Goal: Task Accomplishment & Management: Complete application form

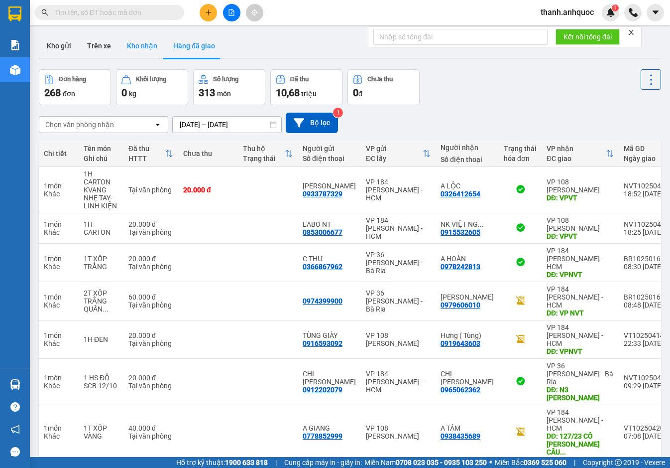
click at [150, 37] on button "Kho nhận" at bounding box center [142, 46] width 46 height 24
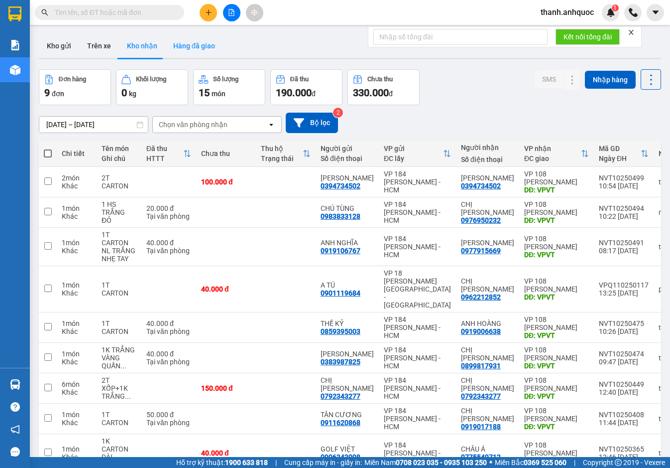
click at [199, 49] on button "Hàng đã giao" at bounding box center [194, 46] width 58 height 24
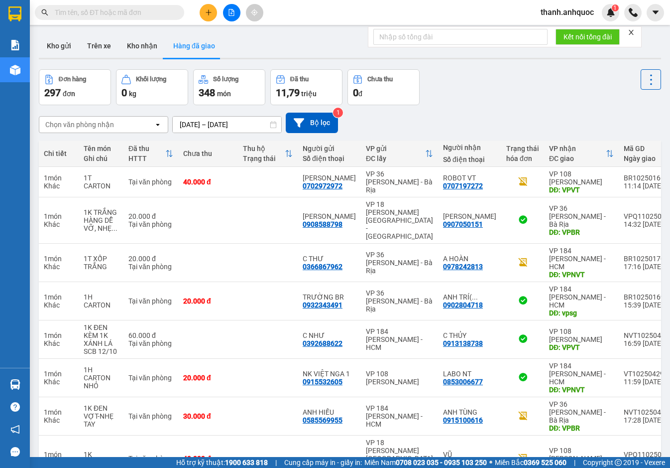
click at [269, 129] on div "ver 1.8.146 Kho gửi Trên xe Kho nhận Hàng đã giao Đơn hàng 297 đơn Khối lượng 0…" at bounding box center [350, 308] width 630 height 556
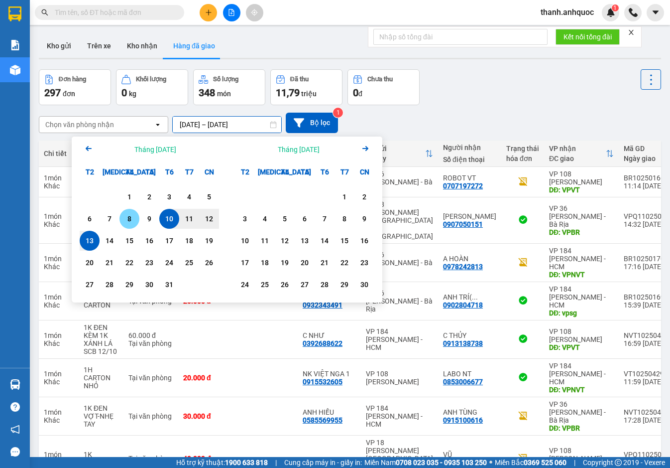
click at [132, 219] on div "8" at bounding box center [130, 219] width 14 height 12
click at [90, 240] on div "13" at bounding box center [90, 241] width 14 height 12
type input "08/10/2025 – 13/10/2025"
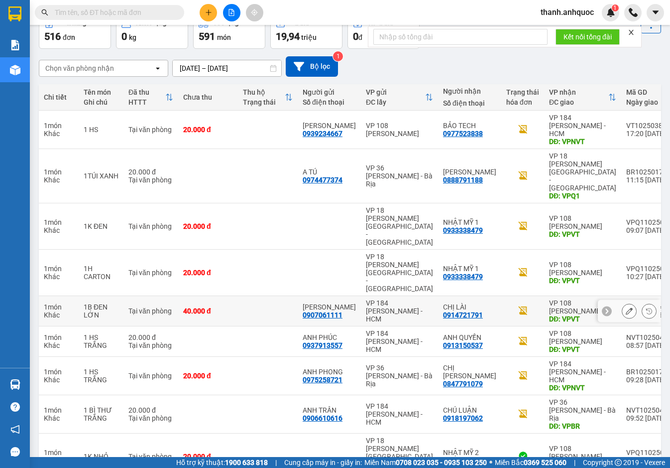
scroll to position [59, 0]
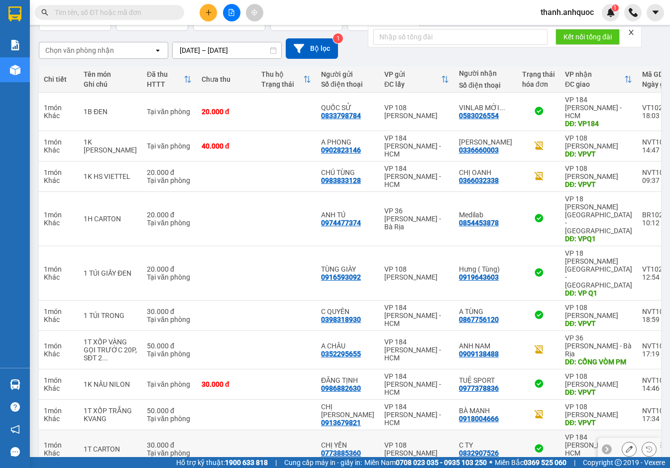
scroll to position [83, 0]
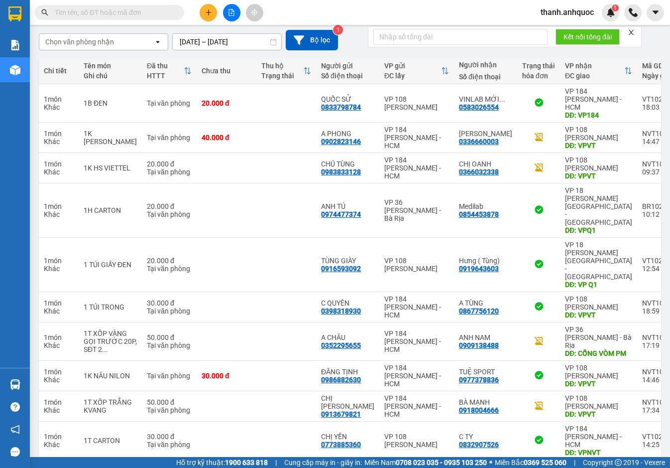
click at [476, 467] on button "3" at bounding box center [483, 475] width 15 height 15
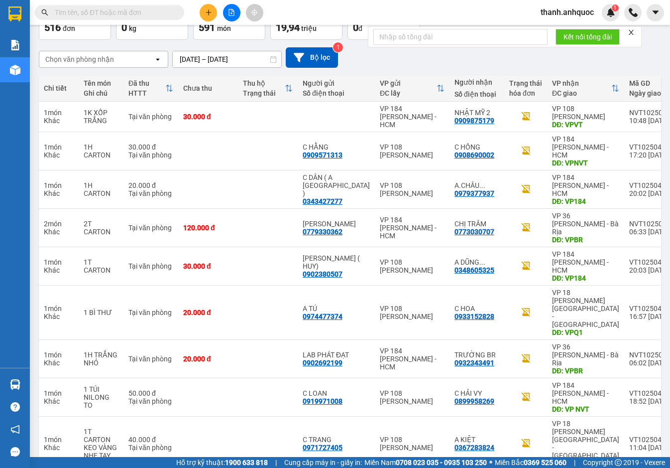
scroll to position [67, 0]
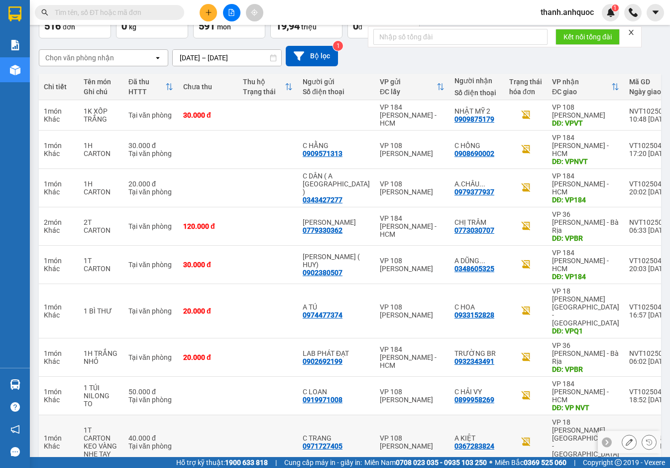
click at [626, 438] on icon at bounding box center [629, 441] width 7 height 7
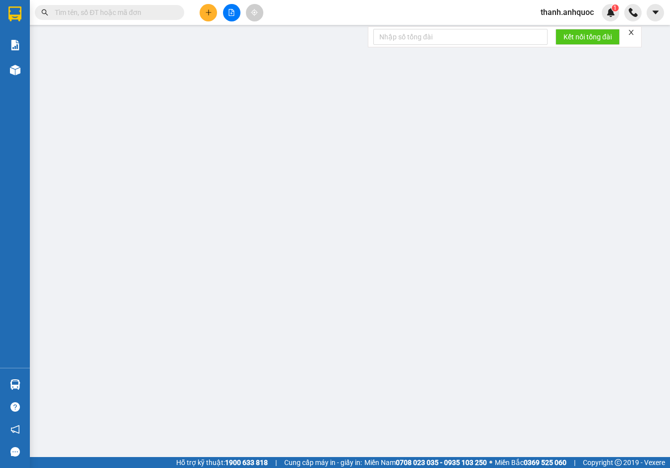
type input "0971727405"
type input "C TRANG"
type input "0367283824"
type input "A KIỆT"
type input "VPQ1"
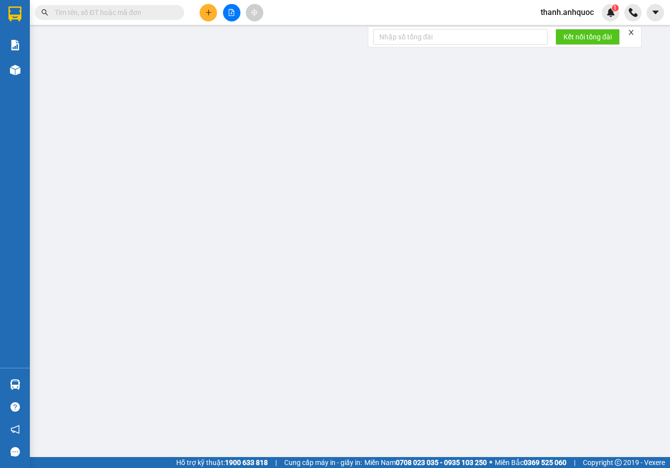
type input "40.000"
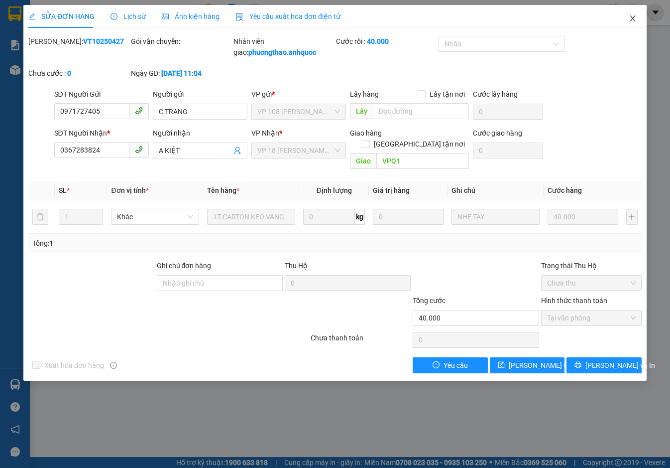
click at [634, 18] on icon "close" at bounding box center [632, 18] width 5 height 6
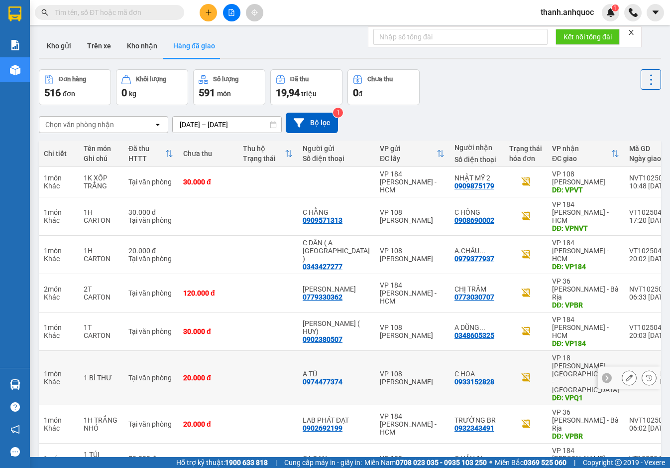
scroll to position [67, 0]
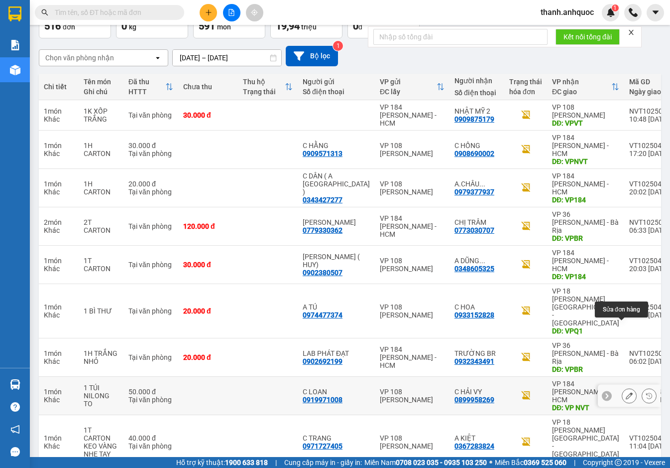
click at [626, 392] on icon at bounding box center [629, 395] width 7 height 7
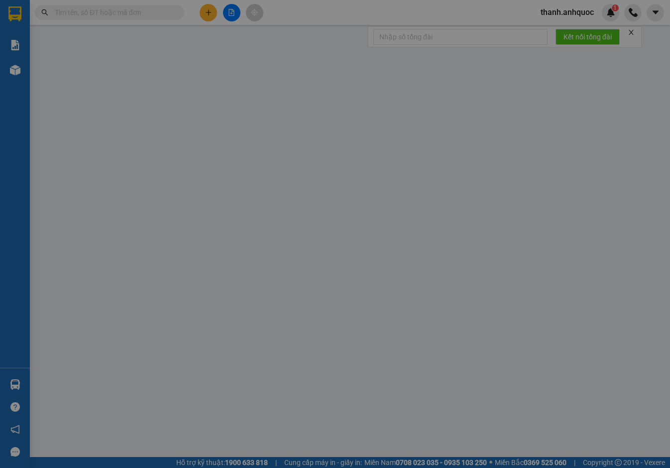
type input "0919971008"
type input "C LOAN"
type input "0899958269"
type input "C HẢI VY"
type input "VP NVT"
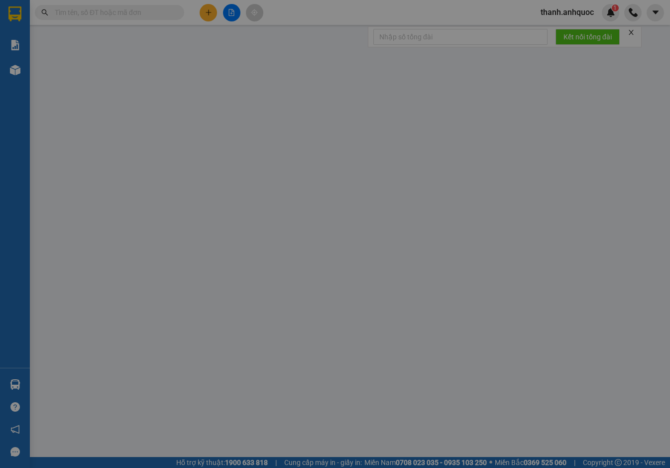
type input "50.000"
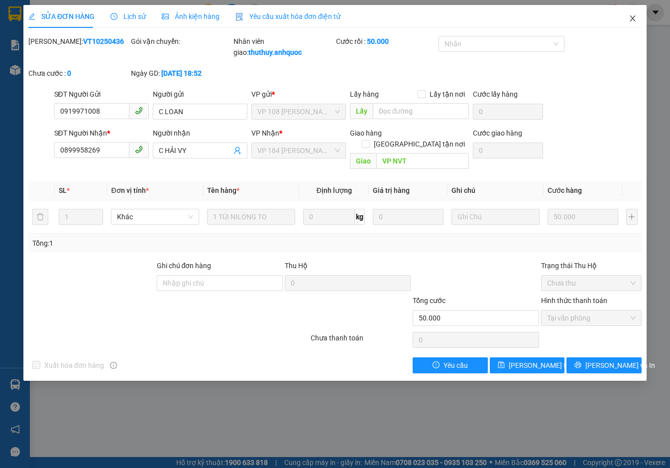
click at [634, 17] on icon "close" at bounding box center [632, 18] width 5 height 6
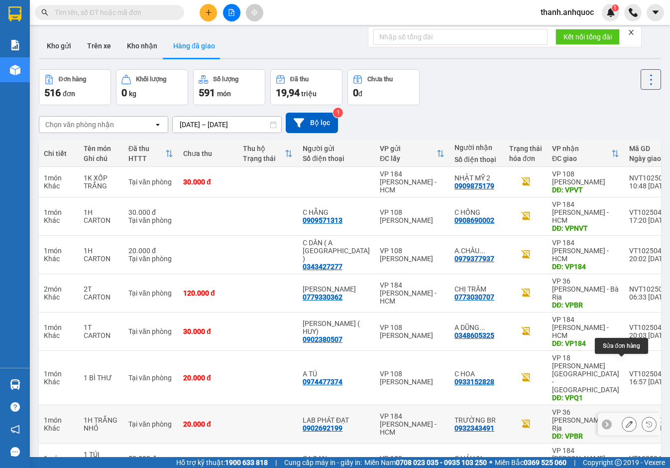
click at [626, 420] on icon at bounding box center [629, 423] width 7 height 7
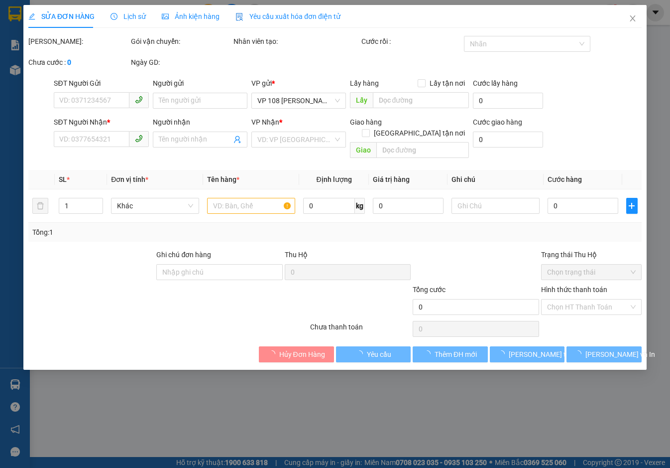
type input "0902692199"
type input "LAB PHÁT ĐẠT"
type input "0932343491"
type input "TRƯỜNG BR"
type input "VPBR"
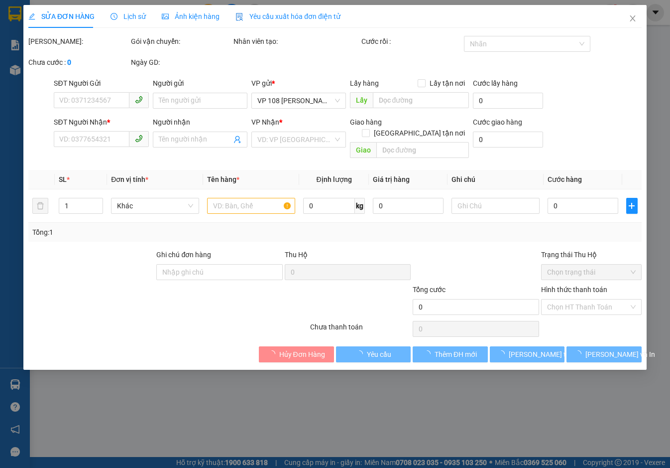
type input "TTTM VP"
type input "20.000"
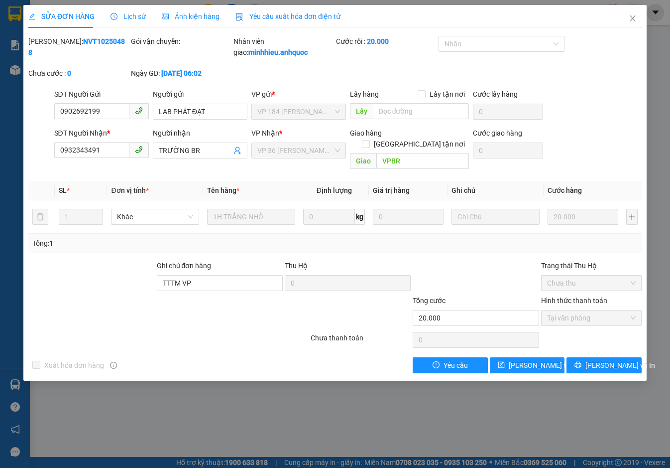
click at [265, 17] on span "Yêu cầu xuất hóa đơn điện tử" at bounding box center [288, 16] width 105 height 8
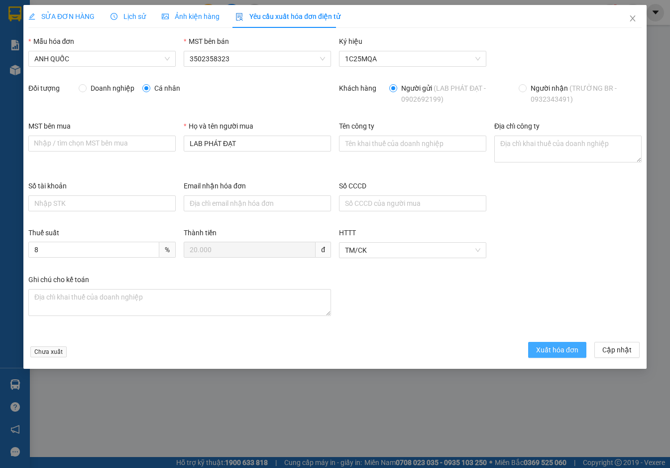
click at [550, 347] on span "Xuất hóa đơn" at bounding box center [557, 349] width 42 height 11
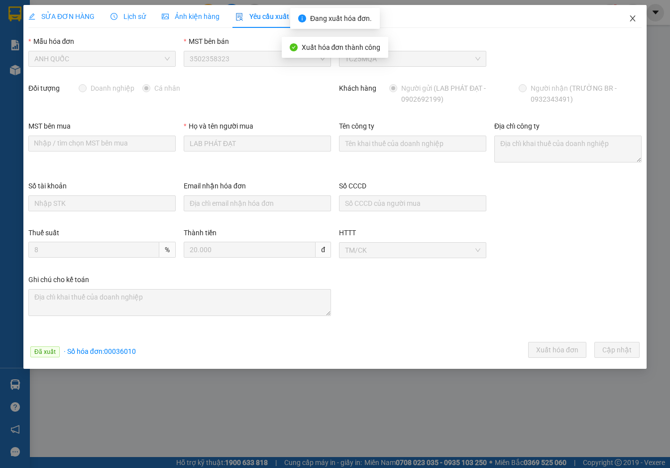
click at [631, 17] on icon "close" at bounding box center [633, 18] width 8 height 8
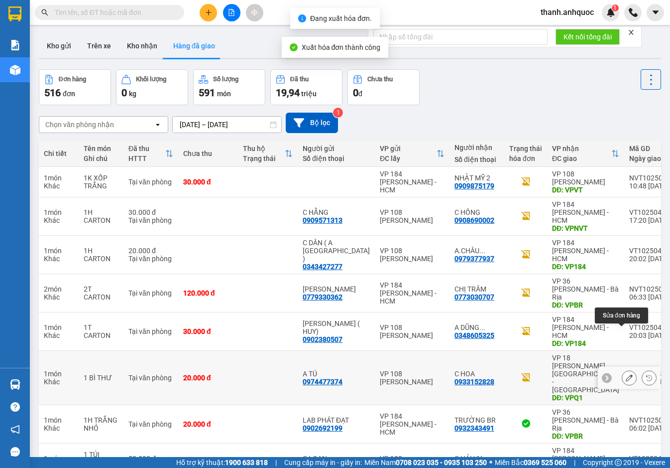
click at [626, 374] on icon at bounding box center [629, 377] width 7 height 7
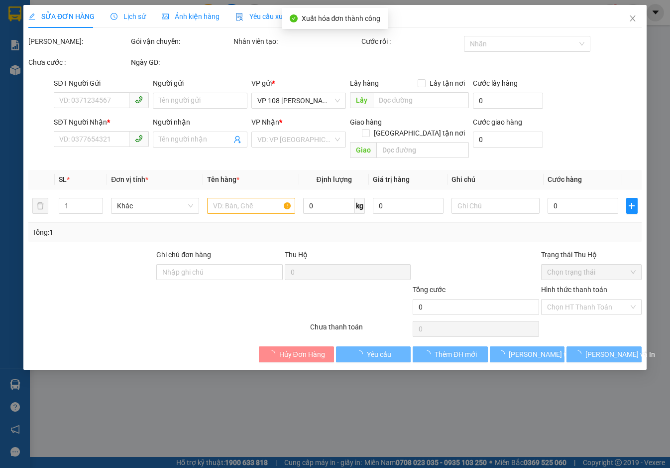
type input "0974477374"
type input "A TÚ"
type input "0933152828"
type input "C HOA"
type input "VPQ1"
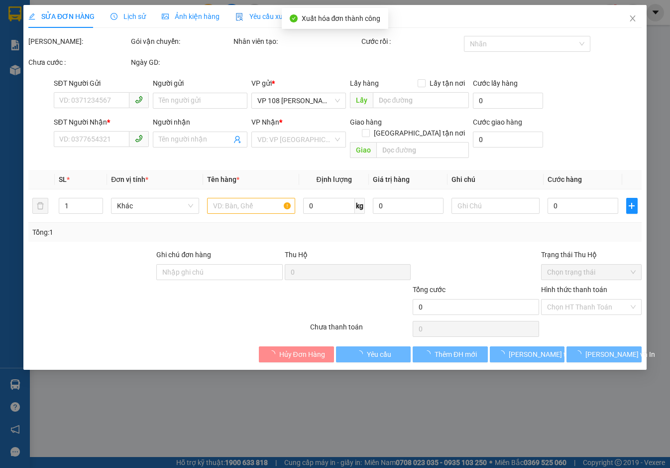
type input "TM 13/10 VPQ1 THẢO"
type input "20.000"
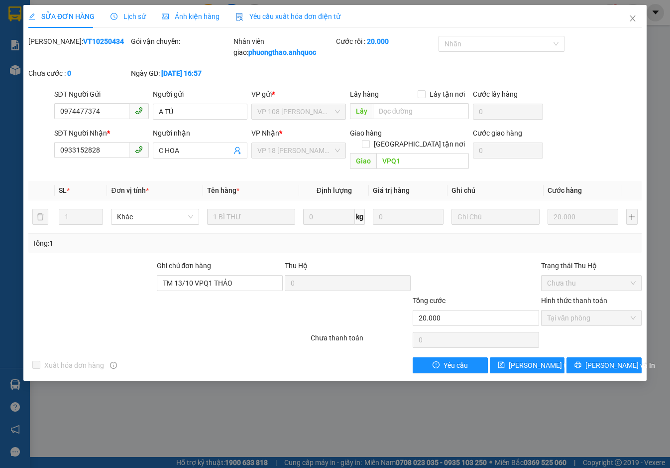
click at [296, 12] on span "Yêu cầu xuất hóa đơn điện tử" at bounding box center [288, 16] width 105 height 8
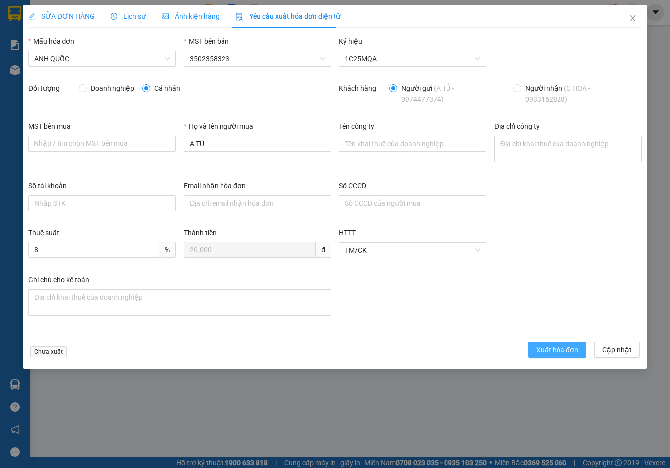
click at [554, 344] on span "Xuất hóa đơn" at bounding box center [557, 349] width 42 height 11
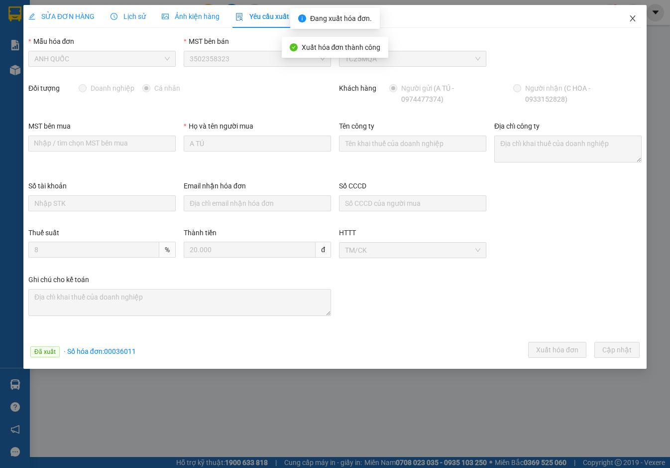
click at [634, 16] on icon "close" at bounding box center [633, 18] width 8 height 8
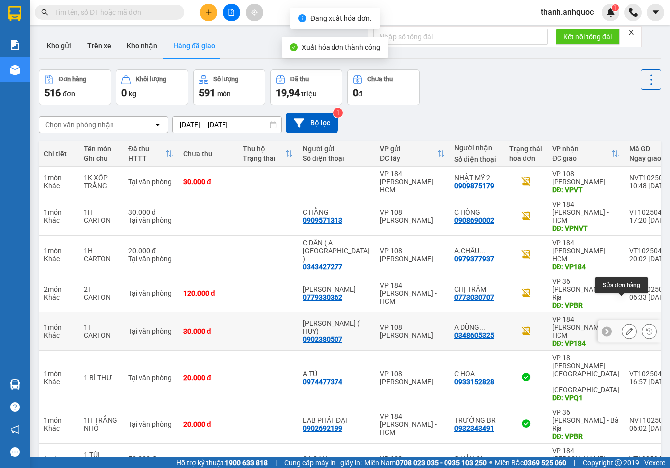
click at [626, 328] on icon at bounding box center [629, 331] width 7 height 7
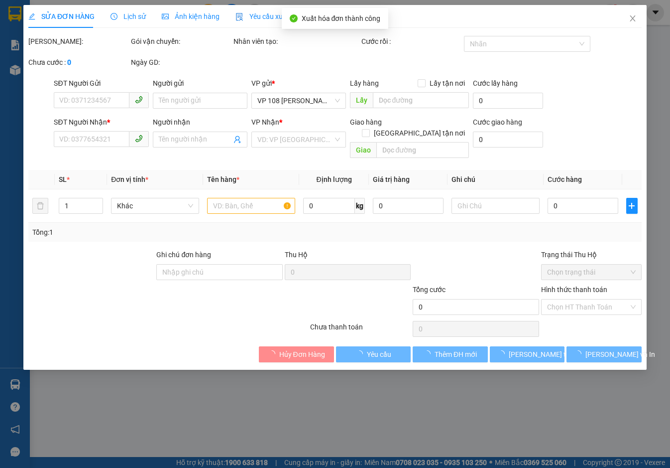
type input "0902380507"
type input "C HẰNG ( HUY)"
type input "0348605325"
type input "A DŨNG (HẰNG)"
type input "VP184"
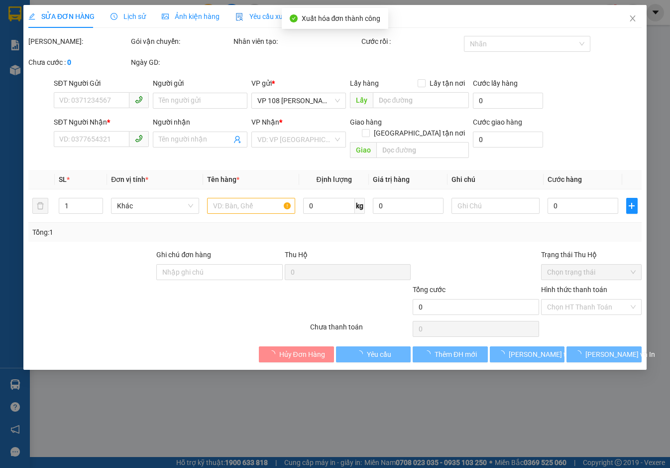
type input "SCB 13/10 - 9:32"
type input "30.000"
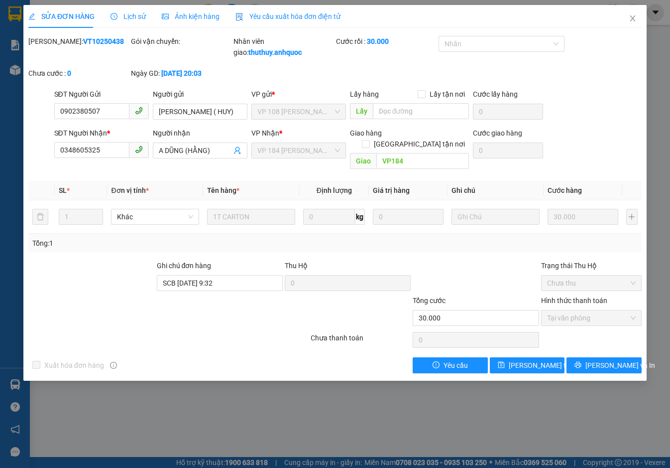
click at [292, 14] on span "Yêu cầu xuất hóa đơn điện tử" at bounding box center [288, 16] width 105 height 8
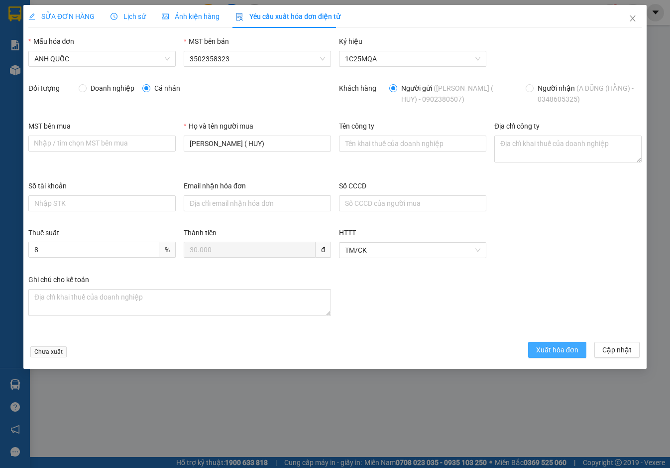
click at [549, 349] on span "Xuất hóa đơn" at bounding box center [557, 349] width 42 height 11
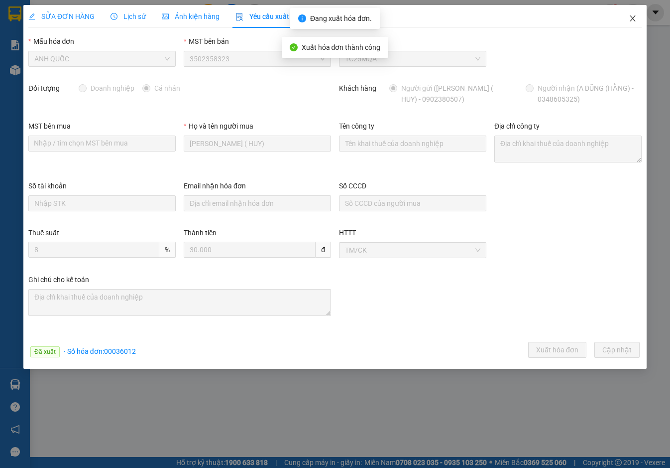
click at [637, 20] on span "Close" at bounding box center [633, 19] width 28 height 28
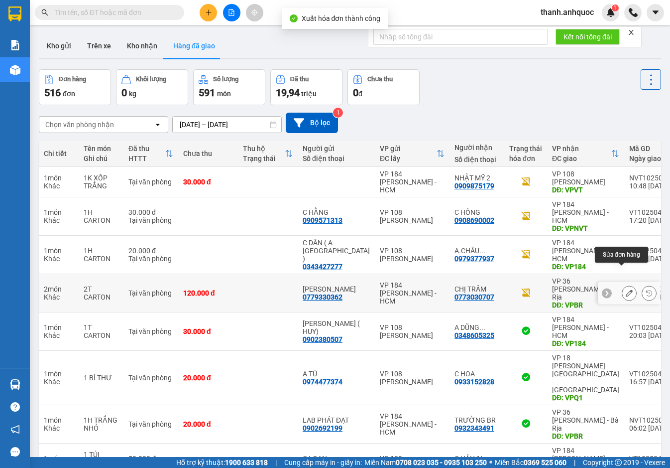
click at [625, 284] on button at bounding box center [629, 292] width 14 height 17
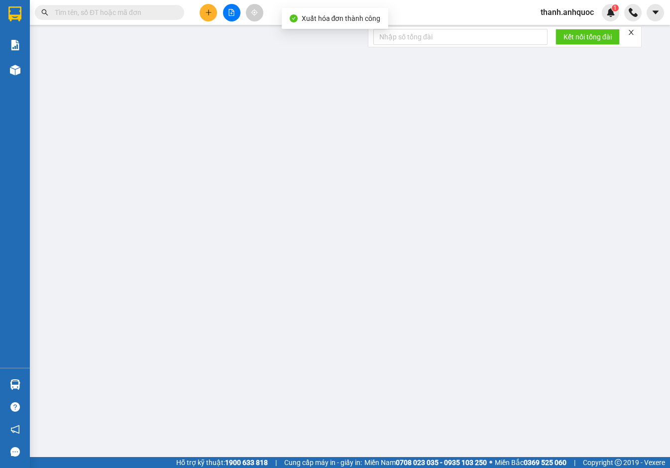
type input "0779330362"
type input "[PERSON_NAME]"
type input "0773030707"
type input "CHỊ TRÂM"
type input "VPBR"
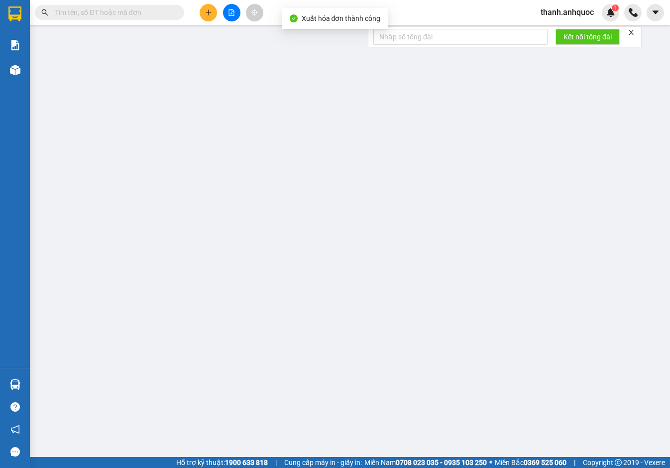
type input "TTTM VP"
type input "120.000"
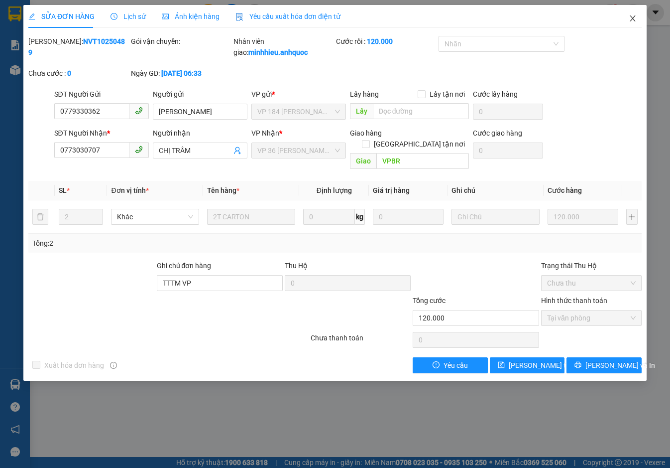
click at [632, 20] on icon "close" at bounding box center [633, 18] width 8 height 8
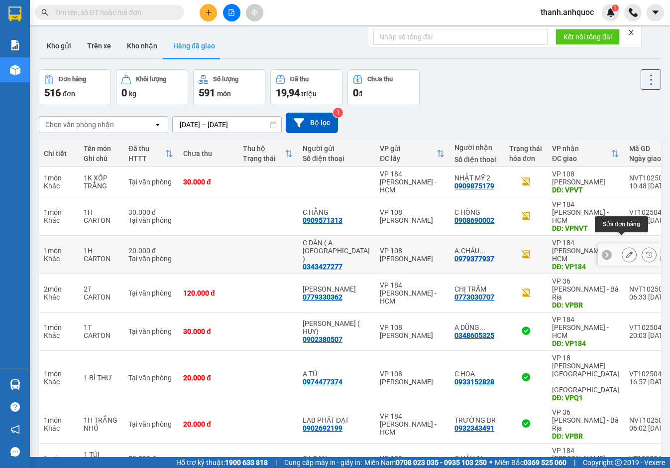
click at [626, 251] on icon at bounding box center [629, 254] width 7 height 7
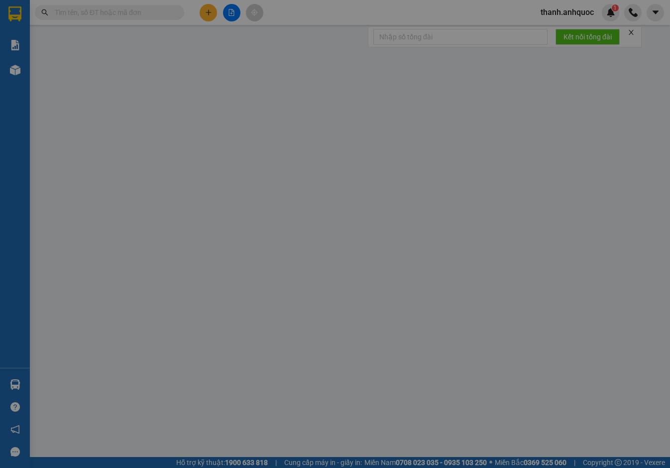
type input "0343427277"
type input "C DÂN ( A ĐỨC )"
type input "0979377937"
type input "A.CHÂU (C.DÂN)"
type input "VP184"
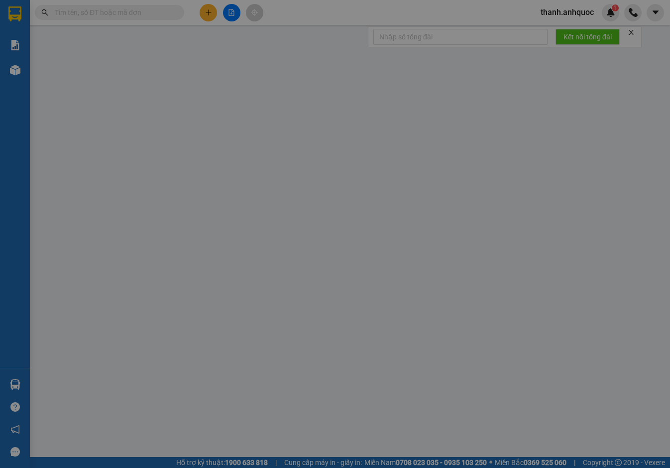
type input "20.000"
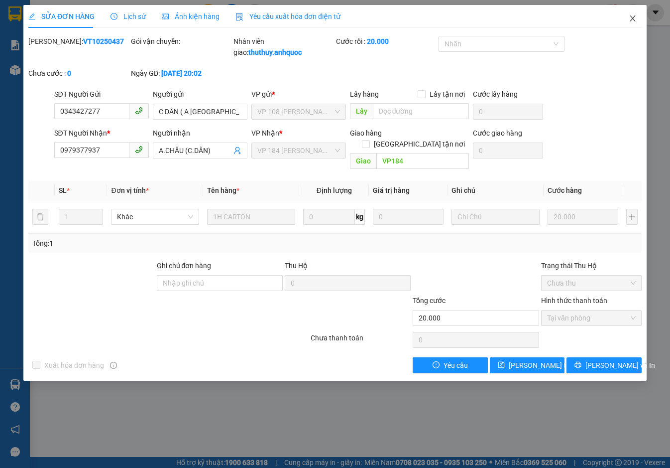
click at [633, 19] on icon "close" at bounding box center [632, 18] width 5 height 6
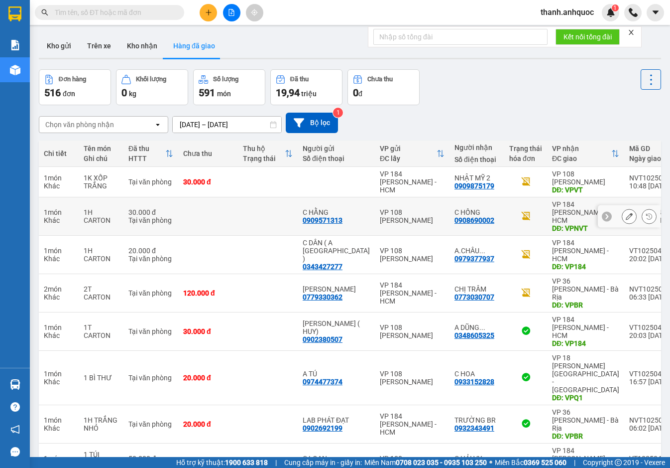
click at [626, 213] on icon at bounding box center [629, 216] width 7 height 7
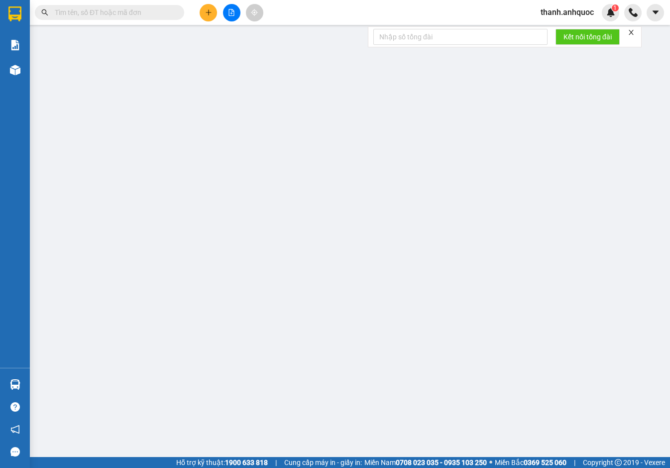
type input "0909571313"
type input "C HẰNG"
type input "0908690002"
type input "C HỒNG"
type input "VPNVT"
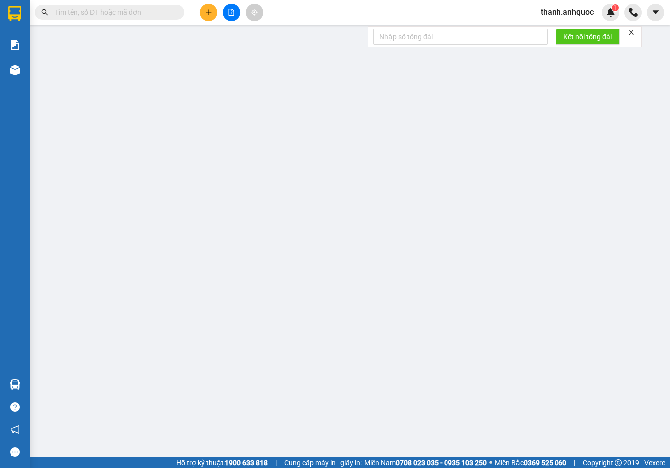
type input "30.000"
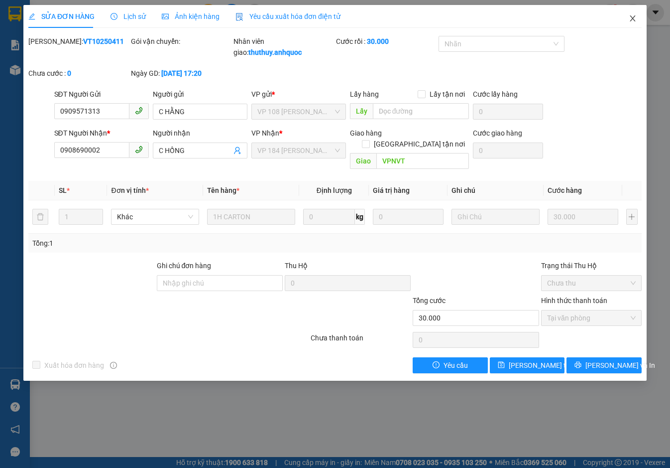
click at [635, 20] on icon "close" at bounding box center [633, 18] width 8 height 8
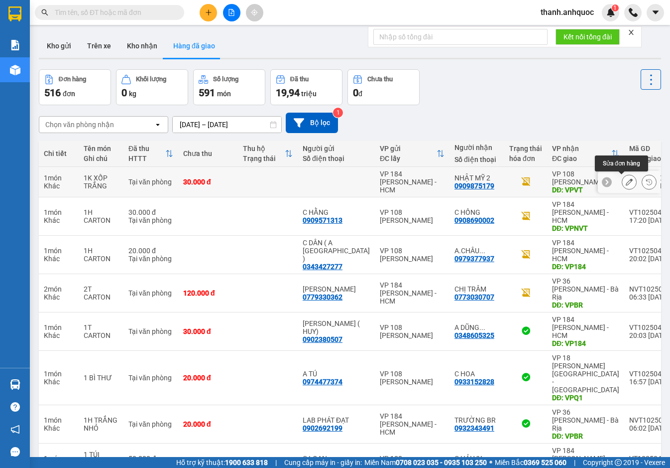
click at [626, 180] on icon at bounding box center [629, 181] width 7 height 7
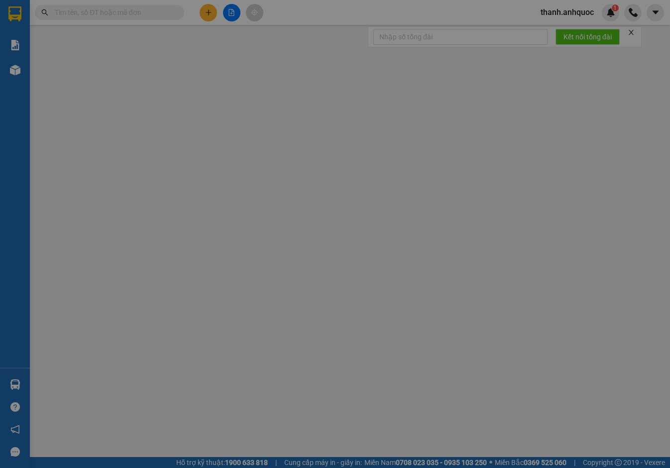
type input "0909875179"
type input "NHẬT MỸ 2"
type input "VPVT"
type input "30.000"
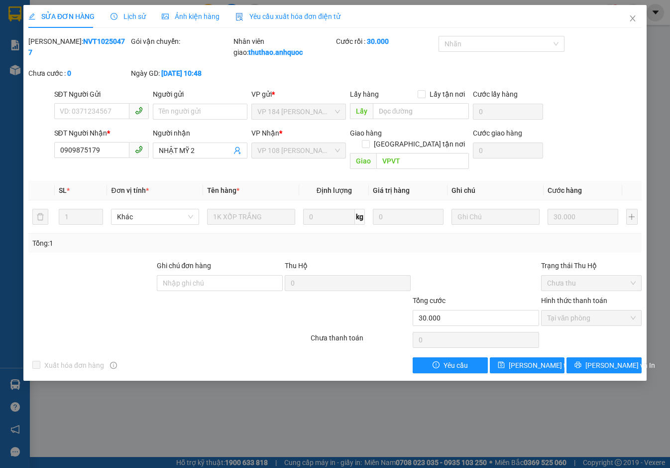
click at [260, 14] on span "Yêu cầu xuất hóa đơn điện tử" at bounding box center [288, 16] width 105 height 8
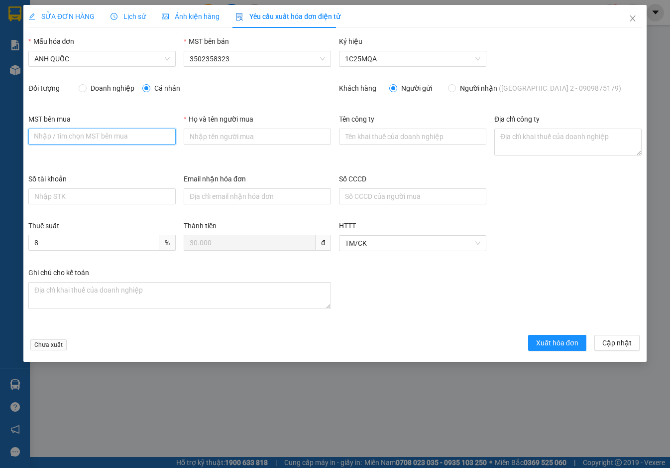
click at [76, 135] on input "MST bên mua" at bounding box center [101, 136] width 147 height 16
paste input "3502206708"
type input "3502206708"
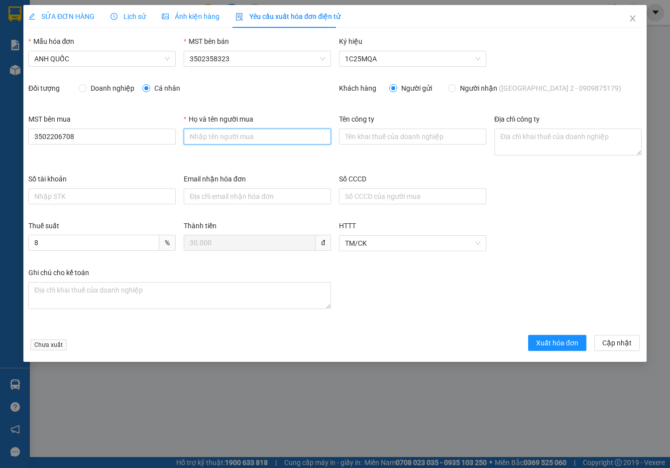
click at [240, 136] on input "Họ và tên người mua" at bounding box center [257, 136] width 147 height 16
type input "."
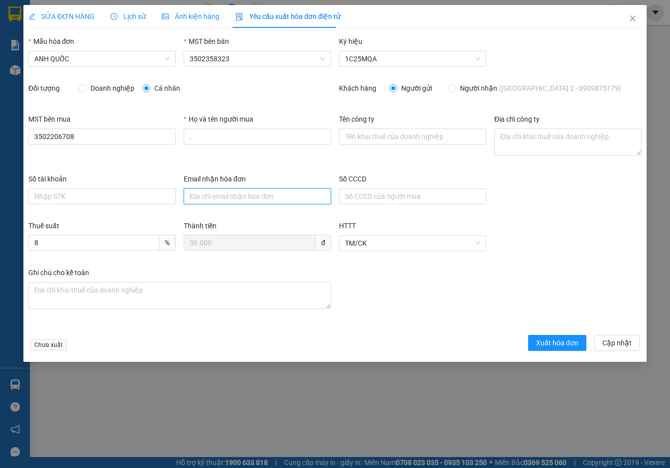
drag, startPoint x: 224, startPoint y: 194, endPoint x: 231, endPoint y: 203, distance: 11.0
click at [224, 195] on input "Email nhận hóa đơn" at bounding box center [257, 196] width 147 height 16
type input "otonhatmy@gmail.com"
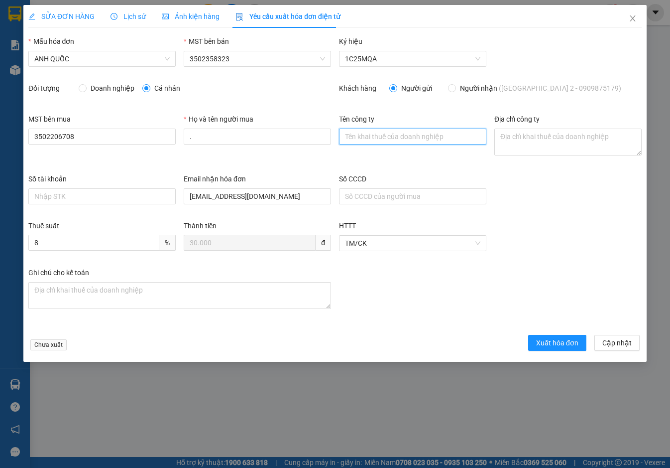
click at [357, 133] on input "Tên công ty" at bounding box center [412, 136] width 147 height 16
type input "Công Ty TNHH Thương Mại Dịch Vụ Ô Tô Nhật Mỹ"
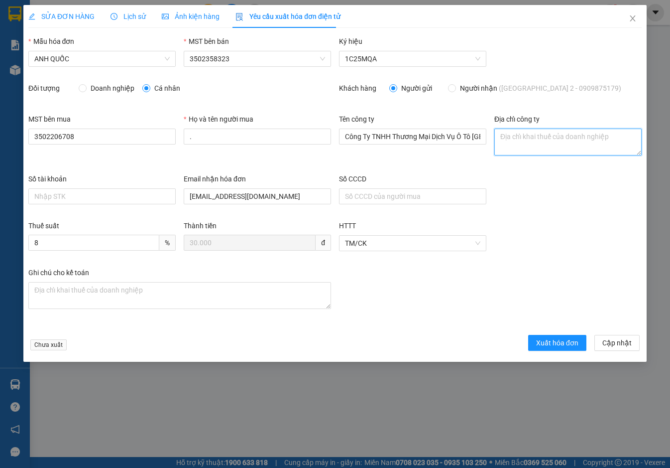
click at [532, 139] on textarea "Địa chỉ công ty" at bounding box center [567, 141] width 147 height 27
paste textarea "219B Võ Thị Sáu, Phường Vũng Tàu, Thành phố Hồ Chí Minh, Việt Nam"
type textarea "219B Võ Thị Sáu, Phường Vũng Tàu, Thành phố Hồ Chí Minh, Việt Nam"
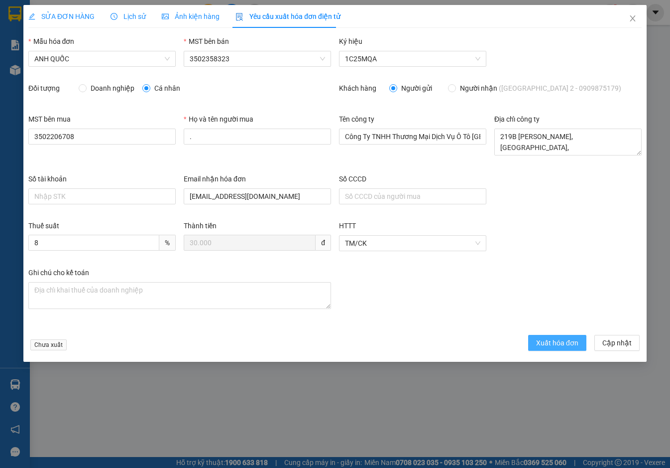
click at [561, 338] on span "Xuất hóa đơn" at bounding box center [557, 342] width 42 height 11
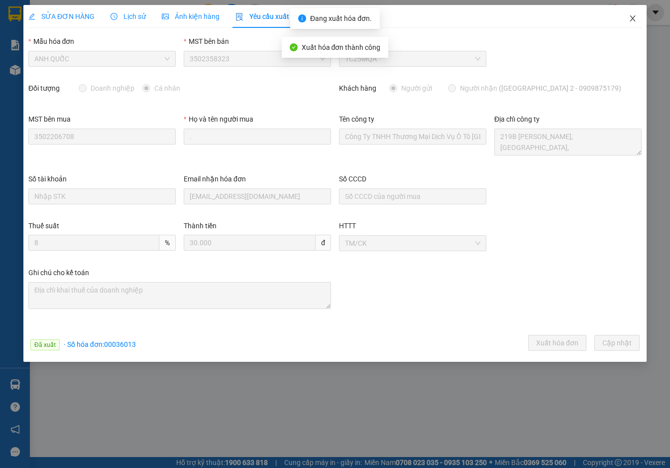
click at [634, 16] on icon "close" at bounding box center [633, 18] width 8 height 8
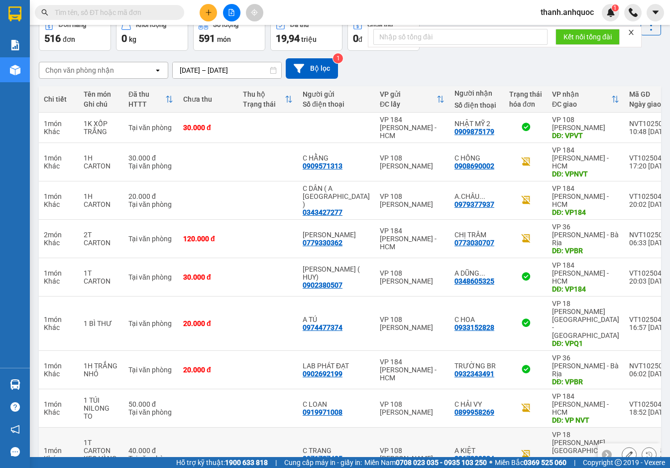
scroll to position [67, 0]
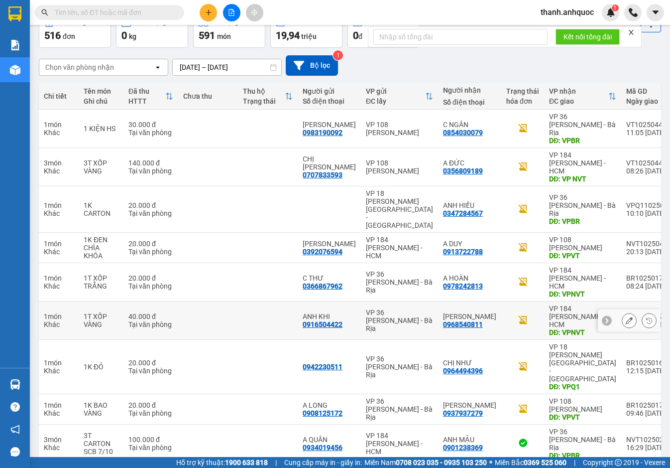
scroll to position [59, 0]
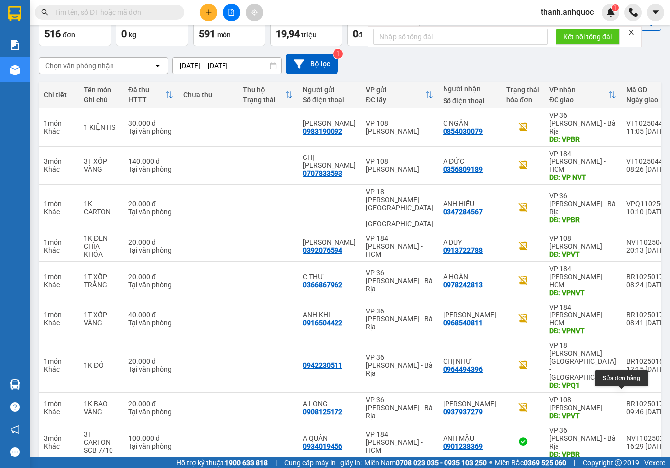
click at [626, 467] on icon at bounding box center [629, 476] width 7 height 7
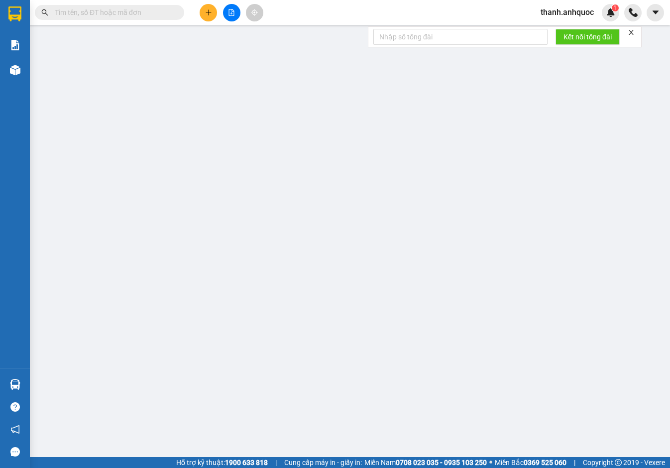
type input "0966754651"
type input "DUNG"
type input "0354064512"
type input "NHẤT ANH"
type input "VPVT"
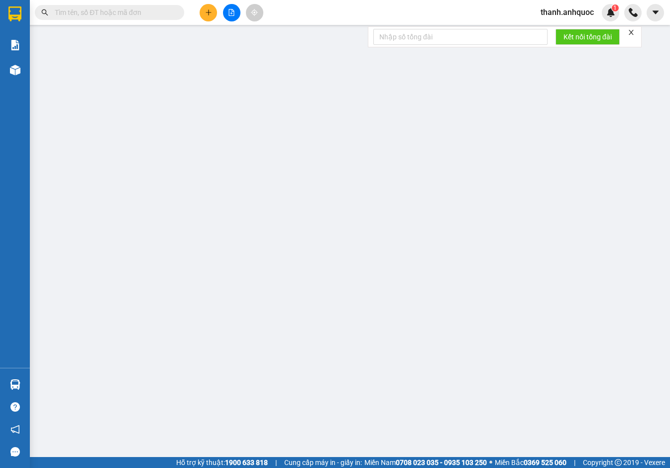
type input "20.000"
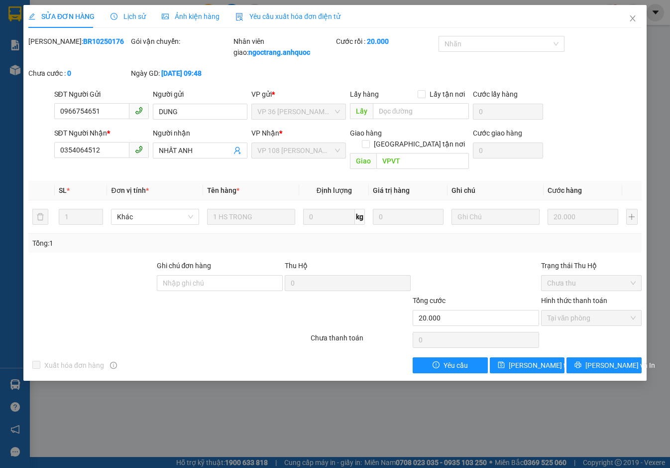
click at [317, 15] on span "Yêu cầu xuất hóa đơn điện tử" at bounding box center [288, 16] width 105 height 8
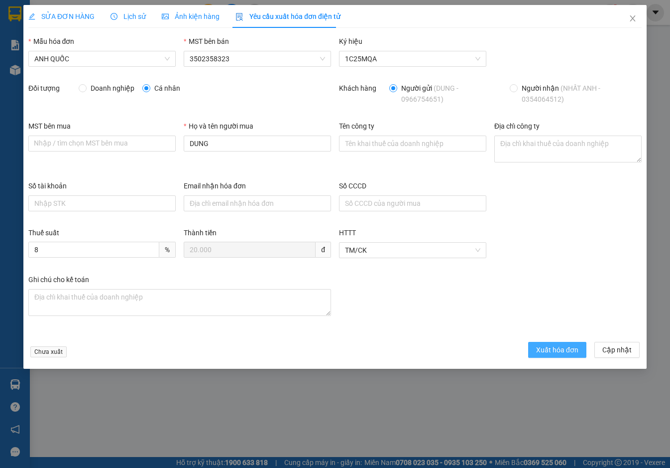
click at [568, 352] on span "Xuất hóa đơn" at bounding box center [557, 349] width 42 height 11
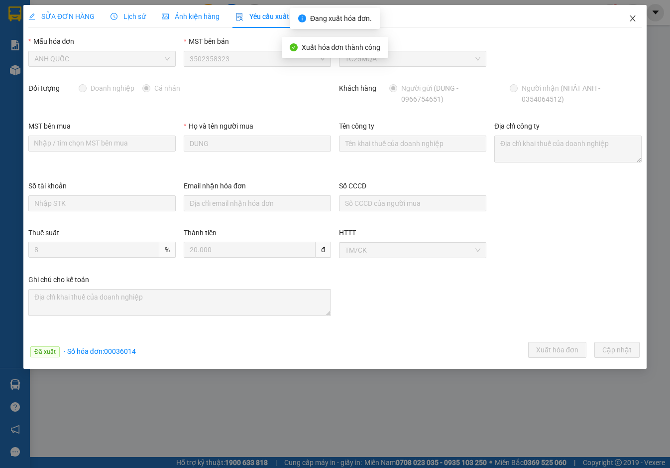
click at [631, 19] on icon "close" at bounding box center [633, 18] width 8 height 8
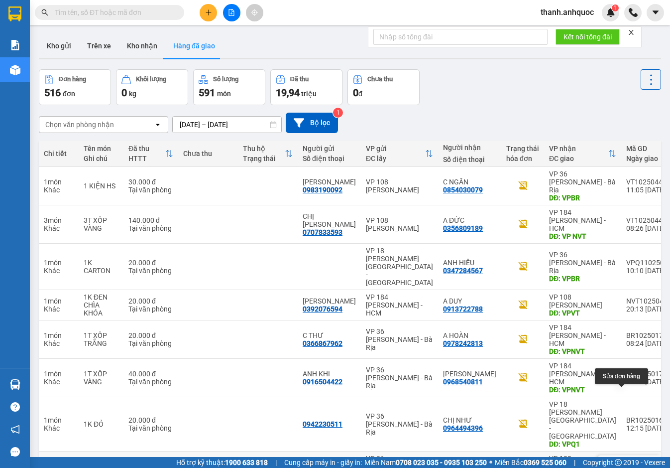
click at [626, 463] on icon at bounding box center [629, 466] width 7 height 7
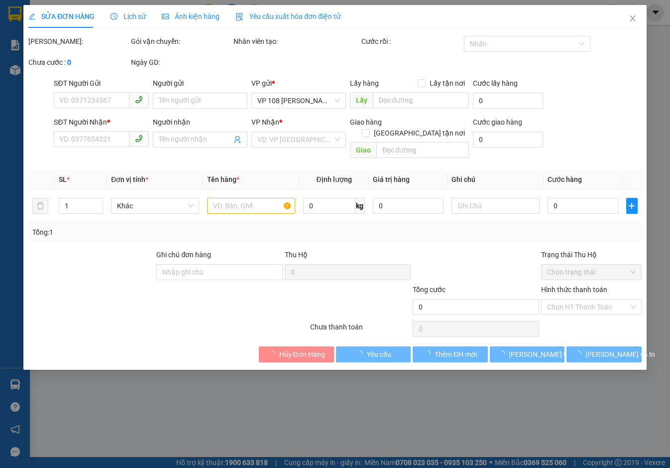
type input "0908125172"
type input "A LONG"
type input "0937937279"
type input "THU PHƯƠNG"
type input "VPVT"
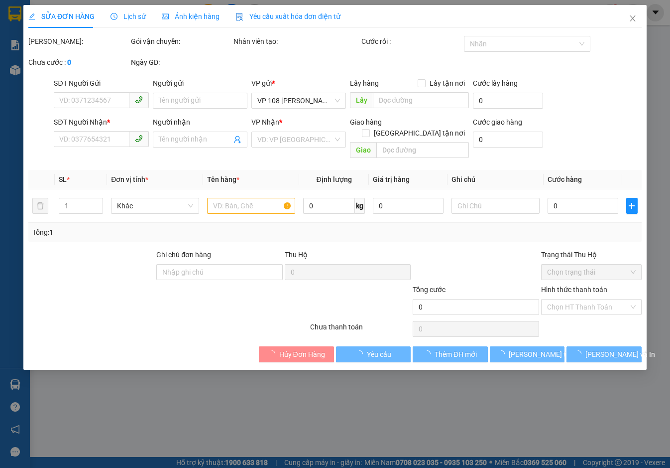
type input "20.000"
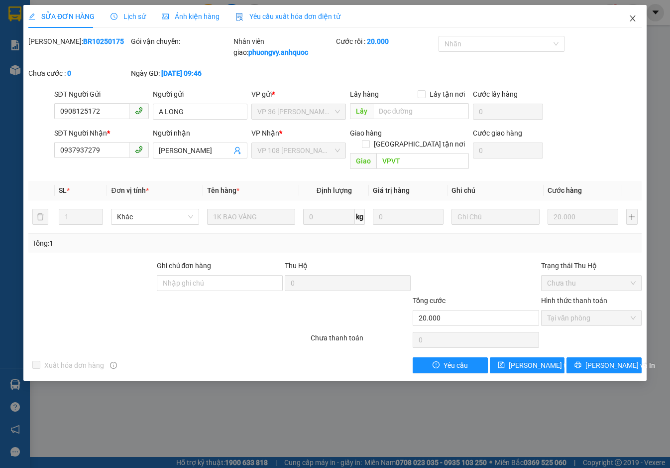
click at [634, 19] on icon "close" at bounding box center [633, 18] width 8 height 8
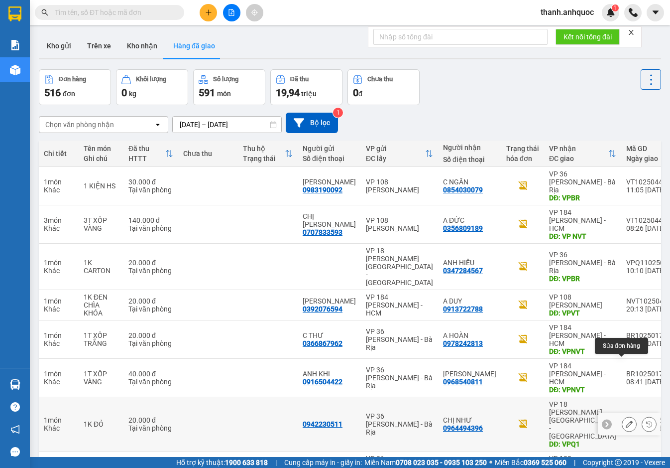
click at [626, 420] on icon at bounding box center [629, 423] width 7 height 7
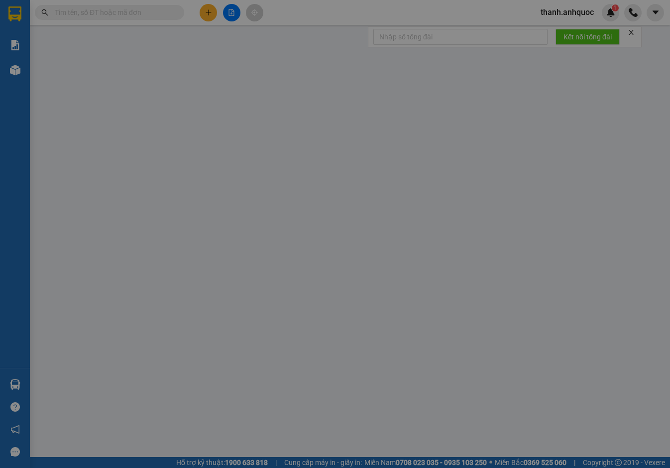
type input "0942230511"
type input "0964494396"
type input "CHỊ NHƯ"
type input "VPQ1"
type input "20.000"
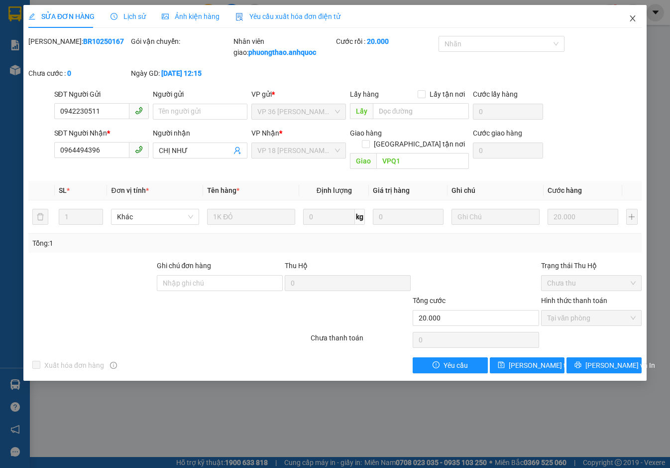
click at [634, 18] on icon "close" at bounding box center [633, 18] width 8 height 8
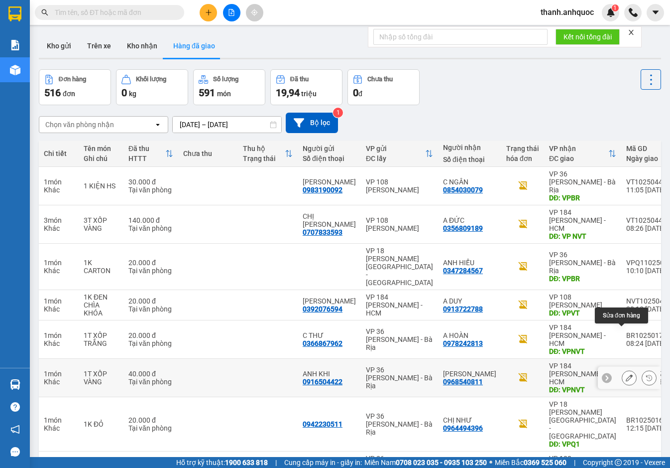
click at [622, 369] on button at bounding box center [629, 377] width 14 height 17
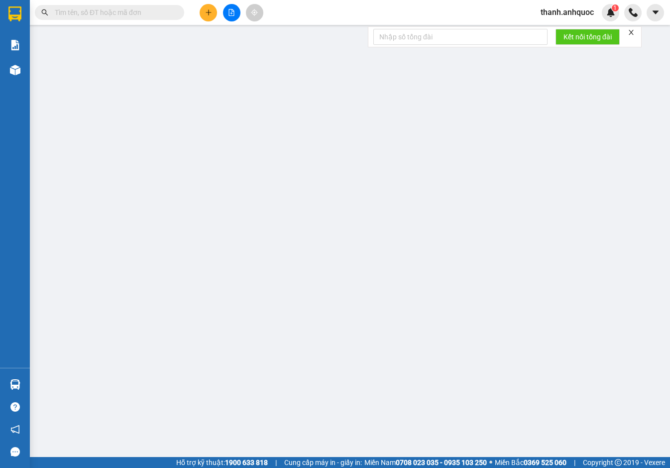
type input "0916504422"
type input "ANH KHI"
type input "0968540811"
type input "C VÂN"
type input "VPNVT"
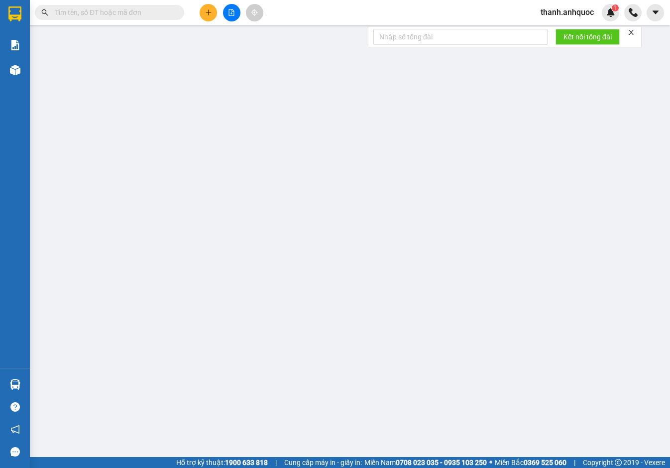
type input "40.000"
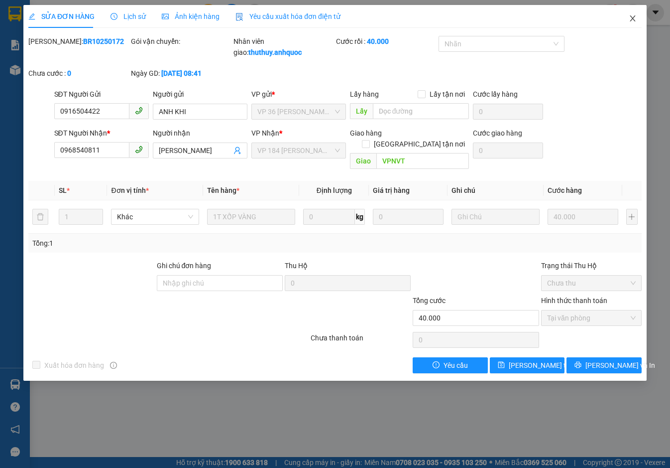
click at [637, 17] on span "Close" at bounding box center [633, 19] width 28 height 28
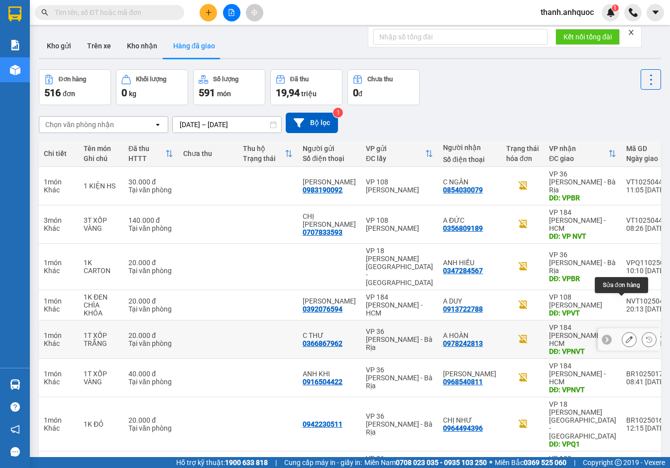
click at [626, 336] on icon at bounding box center [629, 339] width 7 height 7
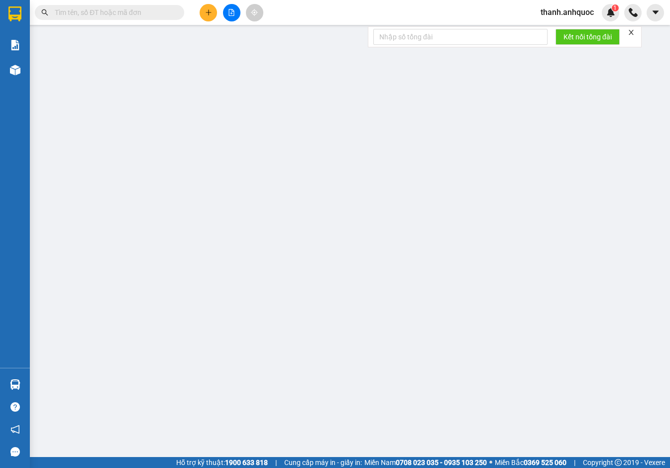
type input "0366867962"
type input "C THƯ"
type input "0978242813"
type input "A HOÀN"
type input "VPNVT"
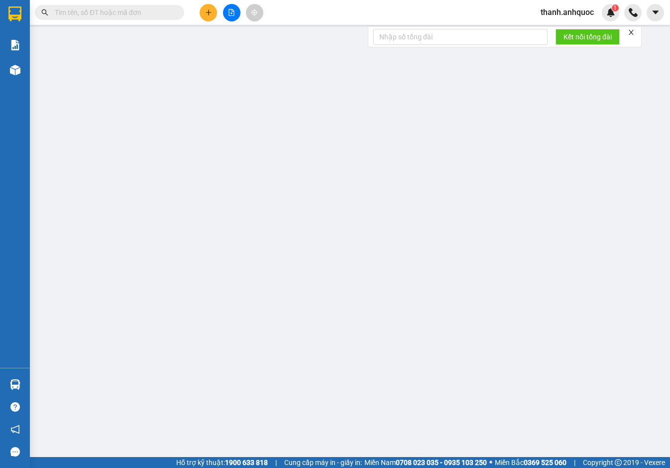
type input "20.000"
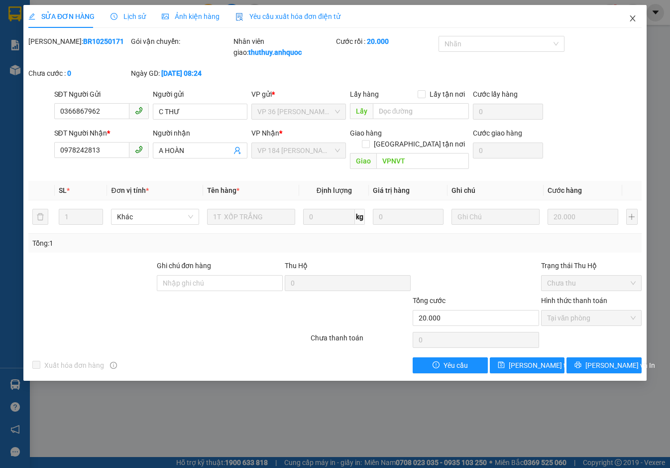
click at [636, 15] on icon "close" at bounding box center [633, 18] width 8 height 8
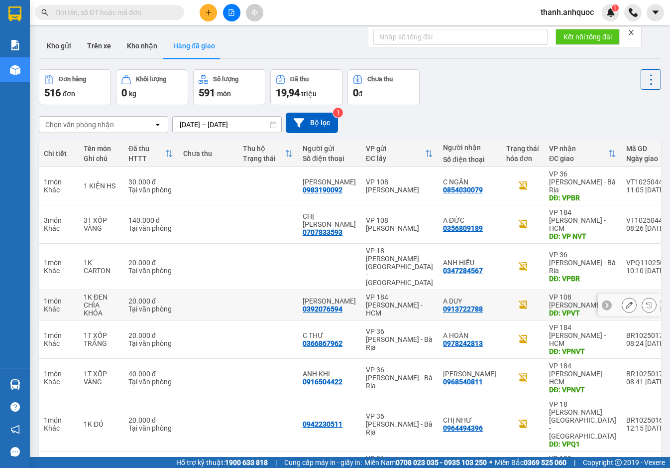
click at [626, 301] on icon at bounding box center [629, 304] width 7 height 7
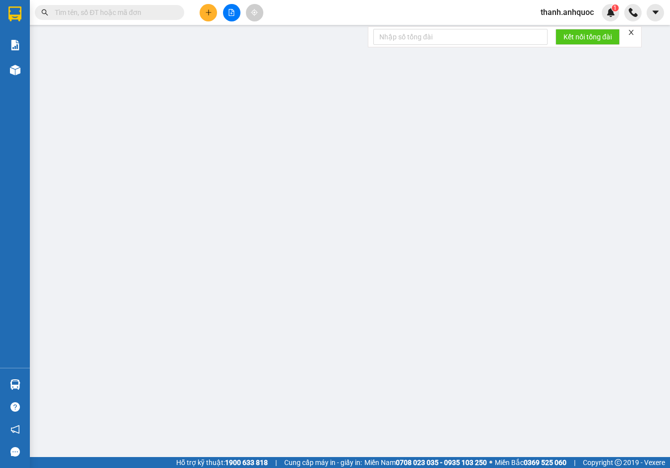
type input "0392076594"
type input "C NGỌC"
type input "0913722788"
type input "A DUY"
type input "VPVT"
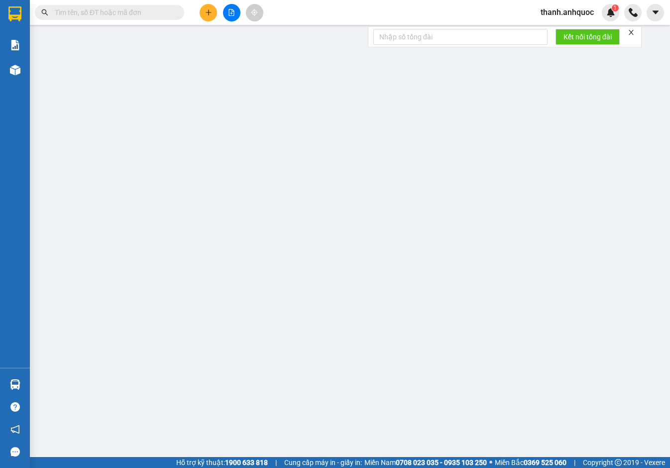
type input "TM 12/10 VP184 HẢO"
type input "20.000"
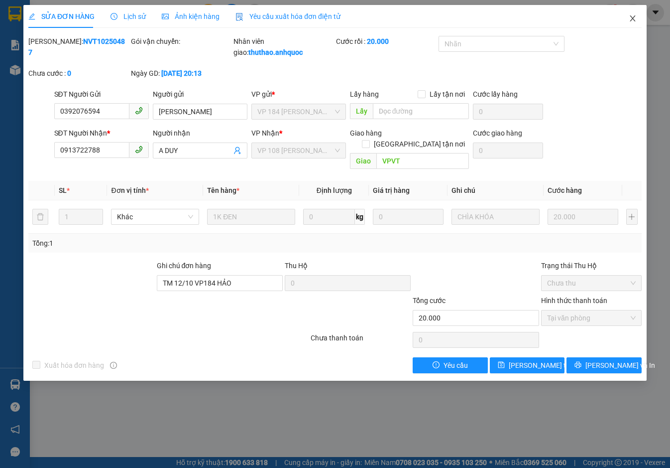
click at [630, 19] on icon "close" at bounding box center [633, 18] width 8 height 8
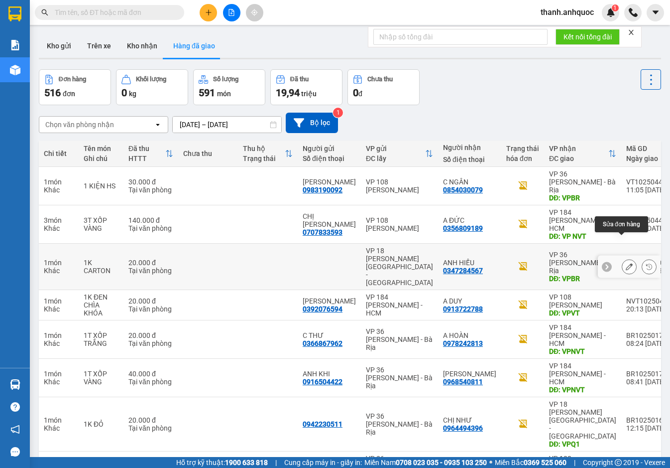
click at [623, 258] on button at bounding box center [629, 266] width 14 height 17
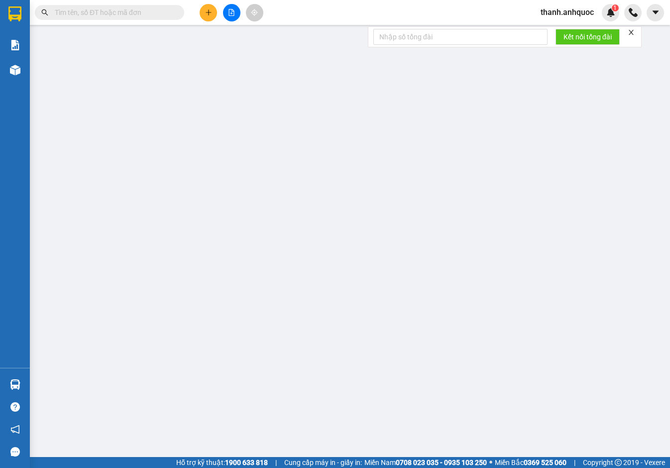
type input "0347284567"
type input "ANH HIẾU"
type input "VPBR"
type input "TTTM VP"
type input "20.000"
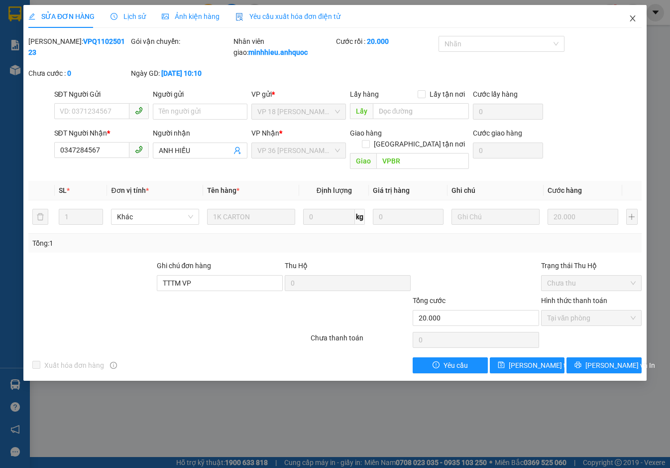
click at [637, 17] on span "Close" at bounding box center [633, 19] width 28 height 28
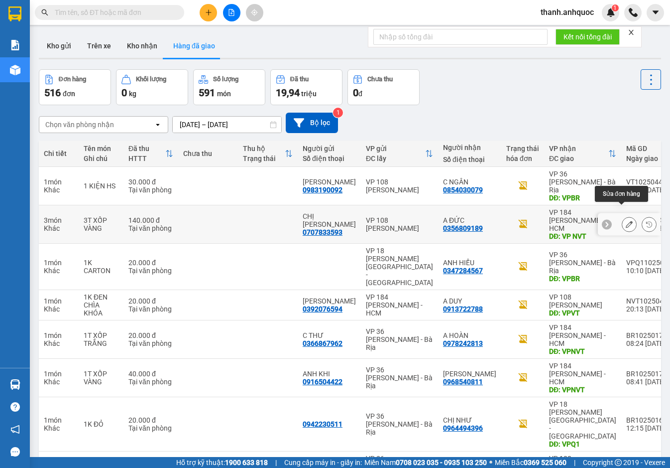
click at [626, 221] on icon at bounding box center [629, 224] width 7 height 7
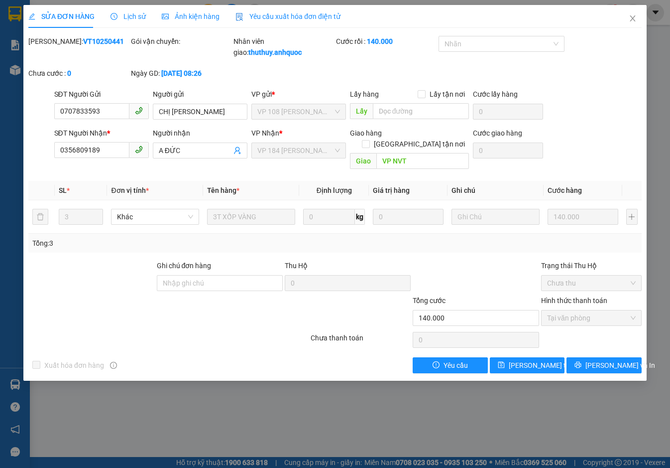
click at [284, 16] on span "Yêu cầu xuất hóa đơn điện tử" at bounding box center [288, 16] width 105 height 8
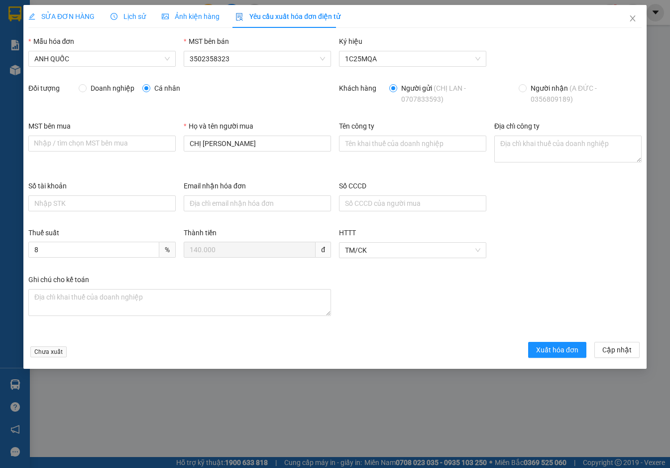
click at [106, 88] on span "Doanh nghiệp" at bounding box center [113, 88] width 52 height 11
click at [86, 88] on input "Doanh nghiệp" at bounding box center [82, 87] width 7 height 7
radio input "true"
radio input "false"
click at [76, 145] on input "MST bên mua" at bounding box center [101, 143] width 147 height 16
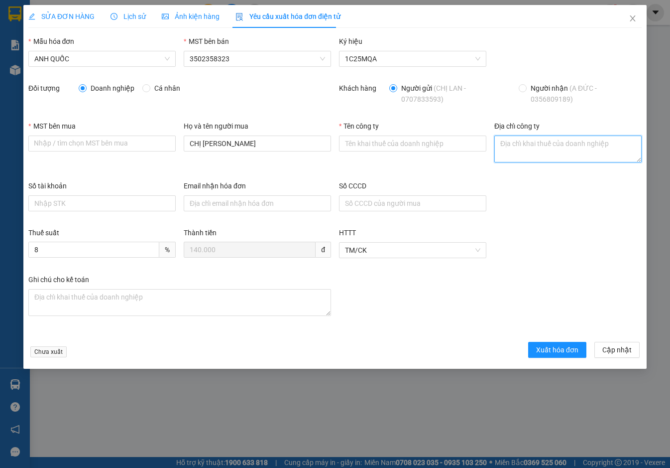
click at [580, 138] on textarea "Địa chỉ công ty" at bounding box center [567, 148] width 147 height 27
paste textarea "219B Võ Thị Sáu, Phường Vũng Tàu, Thành phố Hồ Chí Minh, Việt Nam"
type textarea "219B Võ Thị Sáu, Phường Vũng Tàu, Thành phố Hồ Chí Minh, Việt Nam"
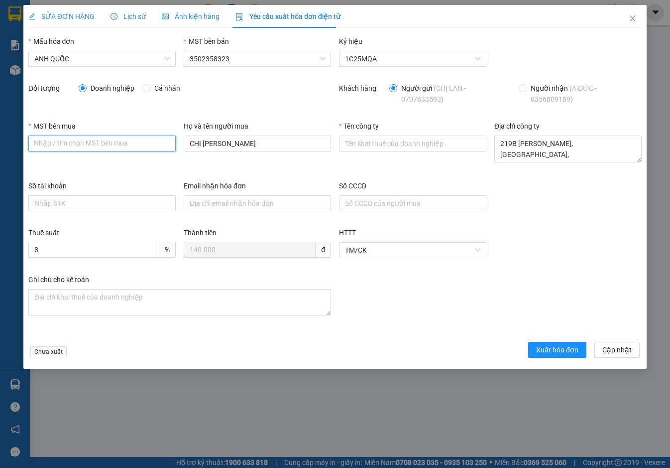
click at [62, 137] on input "MST bên mua" at bounding box center [101, 143] width 147 height 16
paste input "3502206708"
type input "3502206708"
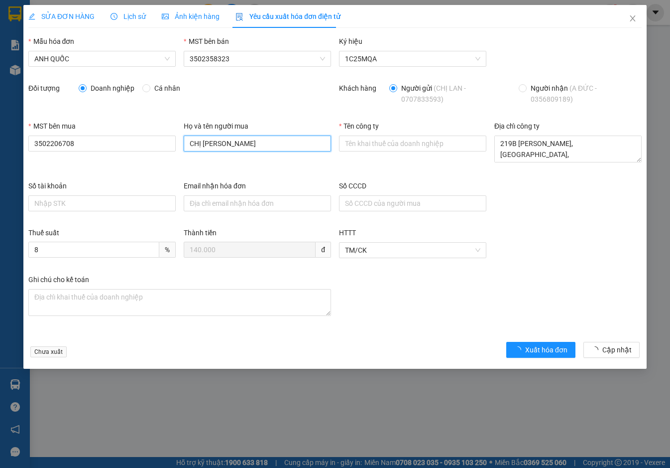
drag, startPoint x: 223, startPoint y: 143, endPoint x: 162, endPoint y: 133, distance: 61.6
click at [162, 133] on div "MST bên mua 3502206708 Họ và tên người mua CHỊ LAN Tên công ty Địa chỉ công ty …" at bounding box center [334, 151] width 621 height 60
type input "."
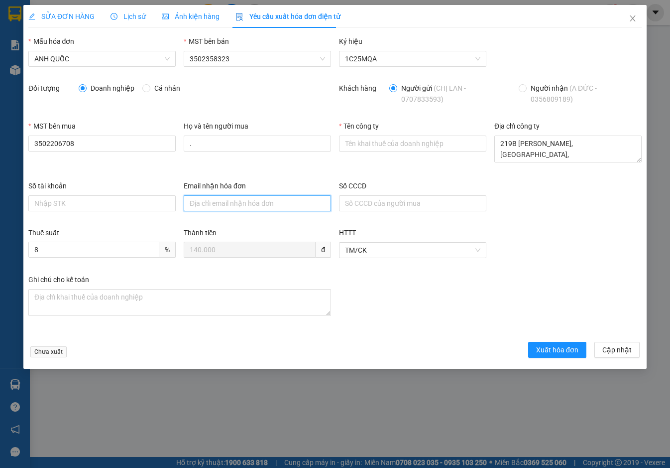
click at [214, 208] on input "Email nhận hóa đơn" at bounding box center [257, 203] width 147 height 16
type input "otonhatmy@gmail.com"
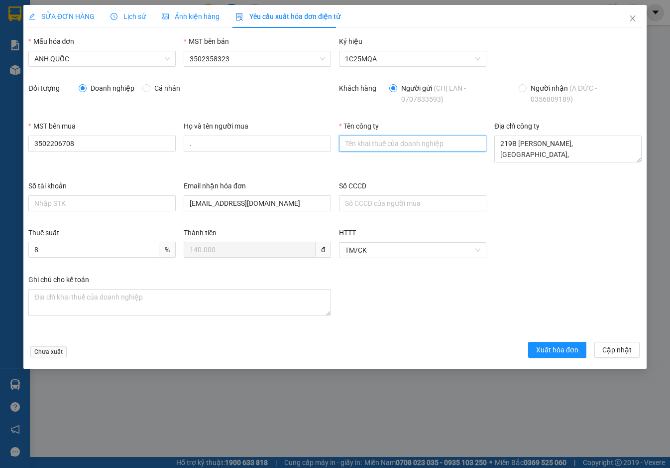
click at [364, 141] on input "Tên công ty" at bounding box center [412, 143] width 147 height 16
type input "Công Ty TNHH Thương Mại Dịch Vụ Ô Tô Nhật Mỹ"
click at [556, 346] on span "Xuất hóa đơn" at bounding box center [557, 349] width 42 height 11
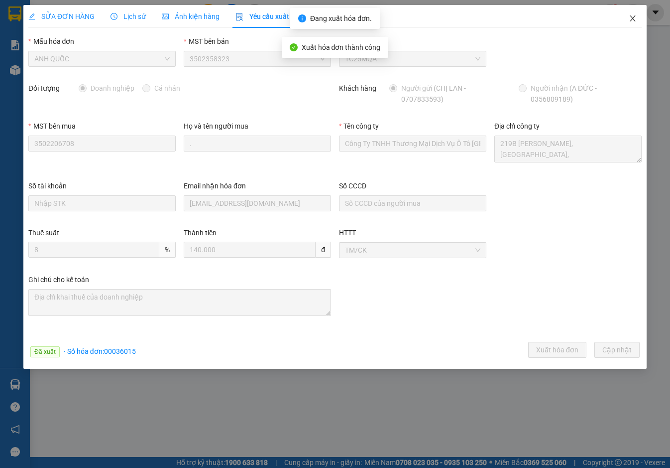
click at [631, 19] on icon "close" at bounding box center [633, 18] width 8 height 8
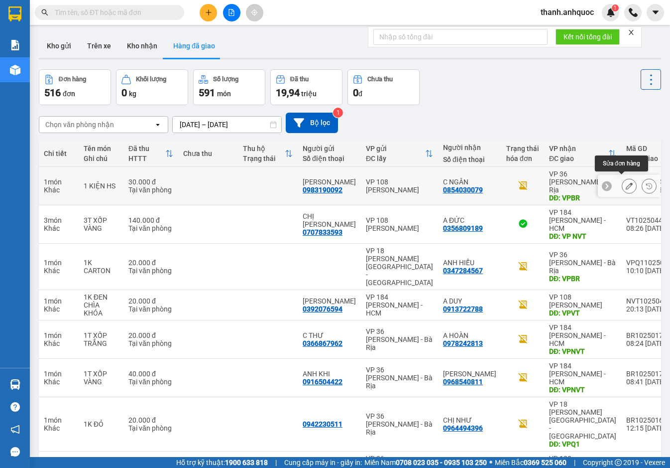
click at [626, 182] on icon at bounding box center [629, 185] width 7 height 7
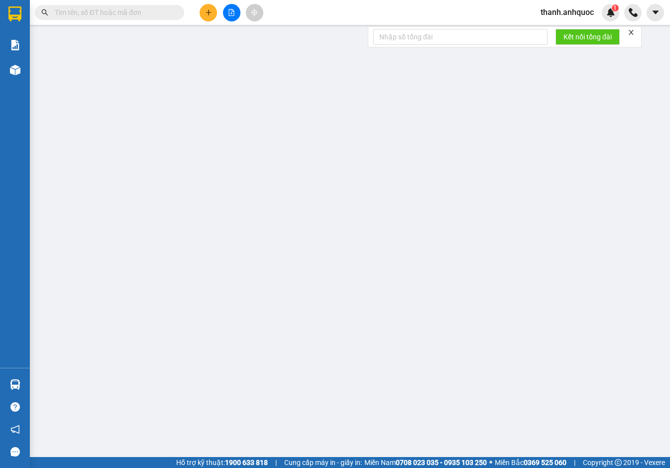
type input "0983190092"
type input "C HÂN"
type input "0854030079"
type input "C NGÂN"
type input "VPBR"
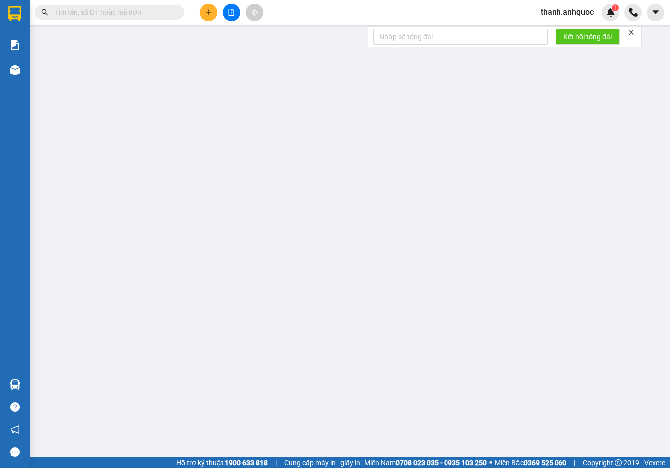
type input "TTTM VP"
type input "30.000"
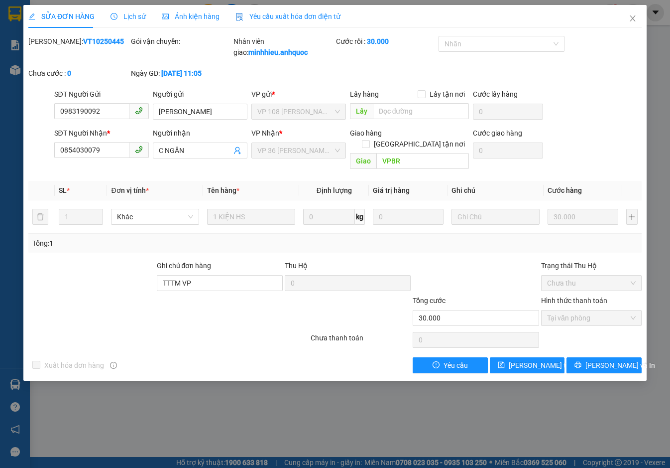
click at [279, 18] on span "Yêu cầu xuất hóa đơn điện tử" at bounding box center [288, 16] width 105 height 8
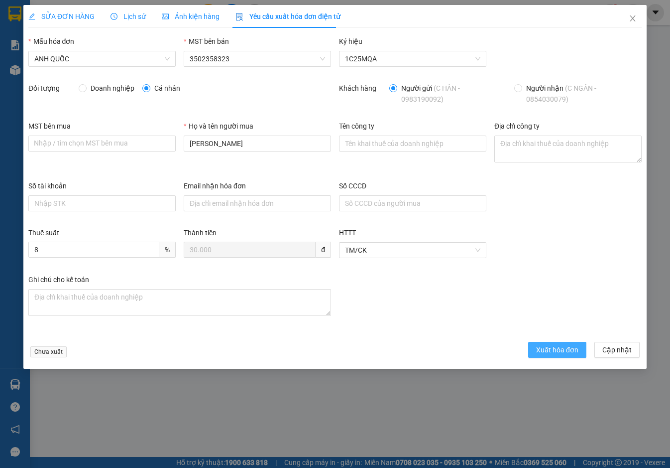
click at [555, 351] on span "Xuất hóa đơn" at bounding box center [557, 349] width 42 height 11
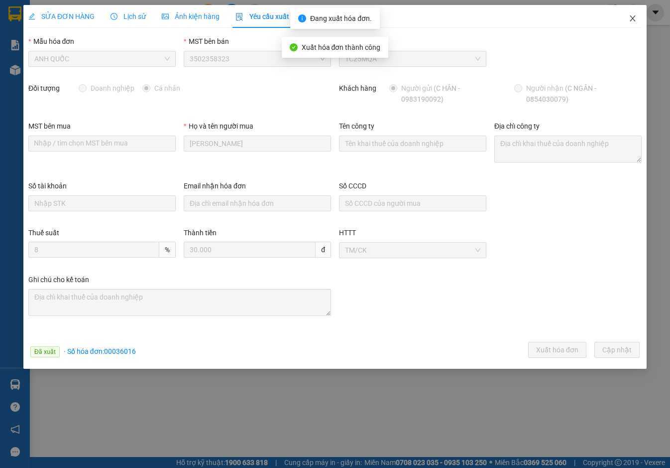
click at [634, 18] on icon "close" at bounding box center [632, 18] width 5 height 6
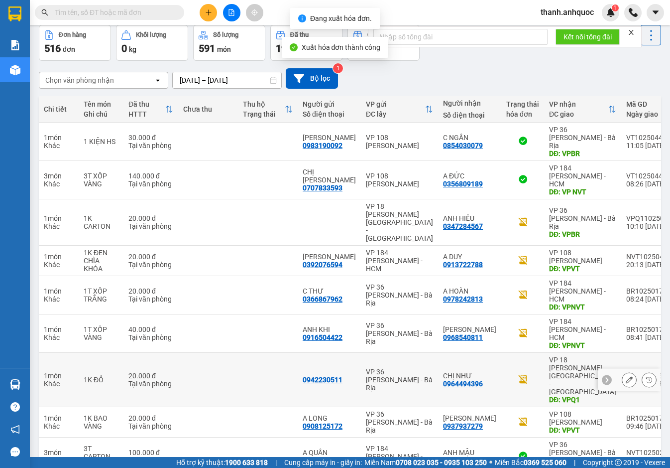
scroll to position [59, 0]
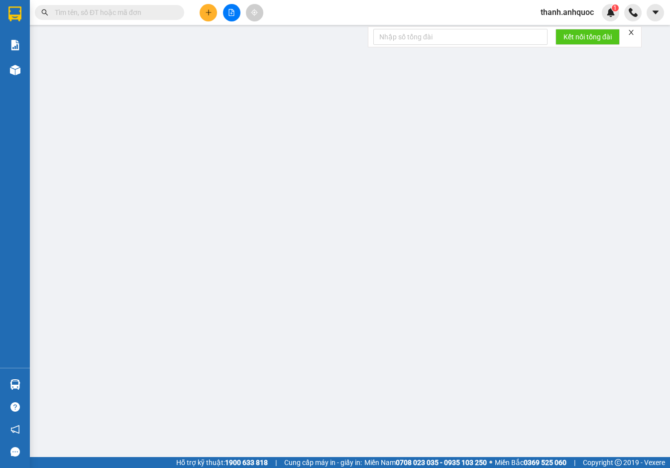
type input "0779330362"
type input "[PERSON_NAME]"
type input "0773030707"
type input "CHỊ TRÂM"
type input "VPBR"
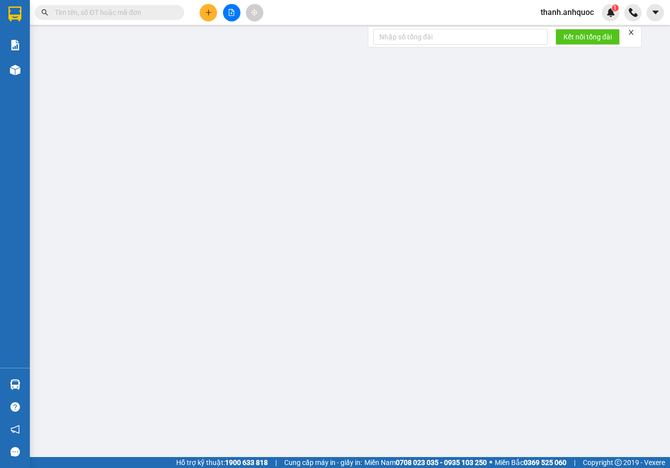
type input "TTTM VP"
type input "120.000"
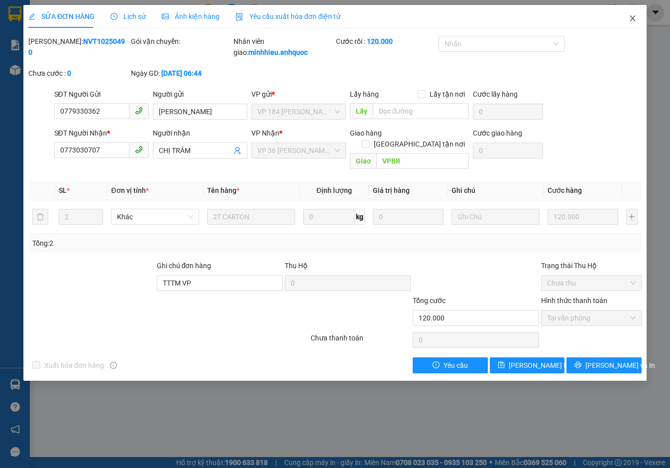
click at [635, 14] on span "Close" at bounding box center [633, 19] width 28 height 28
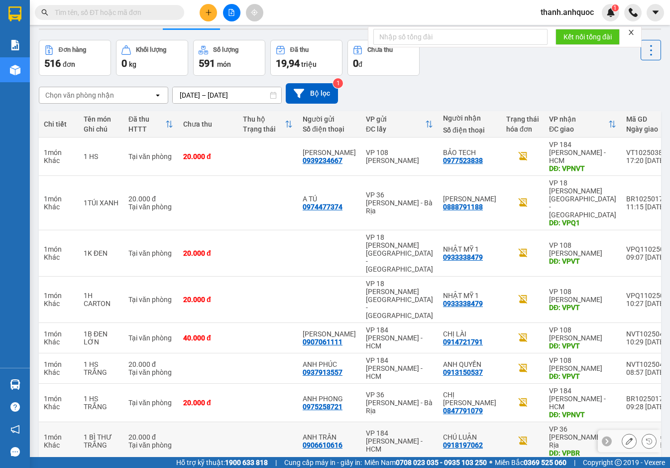
scroll to position [59, 0]
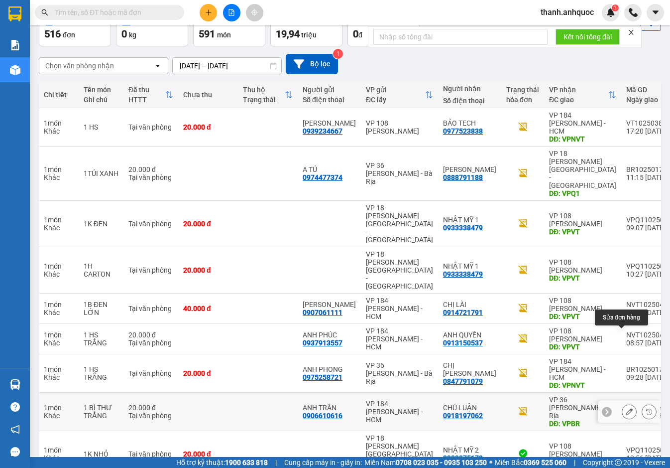
click at [626, 408] on icon at bounding box center [629, 411] width 7 height 7
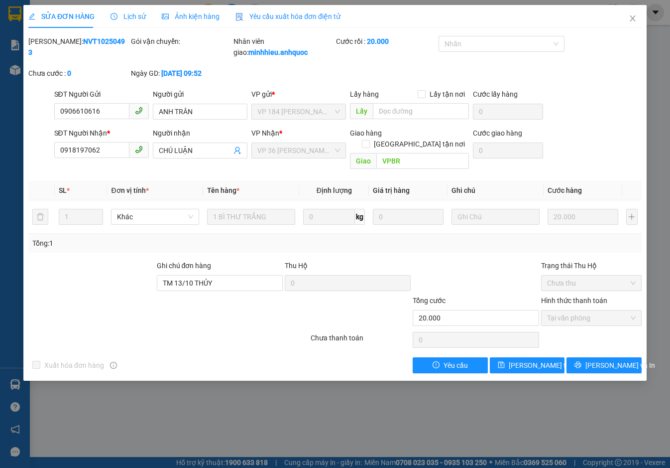
click at [313, 15] on span "Yêu cầu xuất hóa đơn điện tử" at bounding box center [288, 16] width 105 height 8
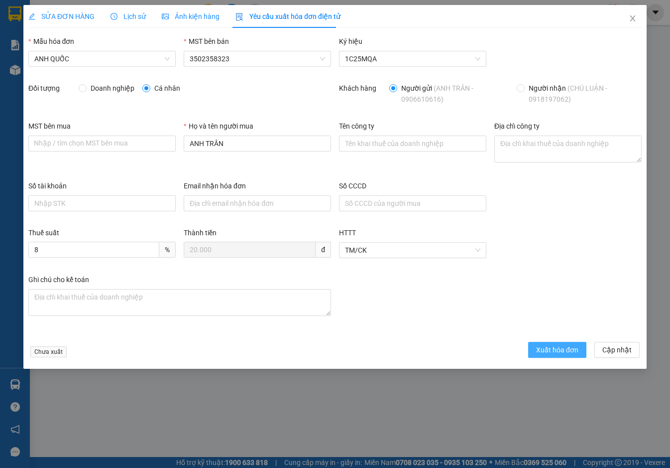
click at [583, 350] on button "Xuất hóa đơn" at bounding box center [557, 350] width 58 height 16
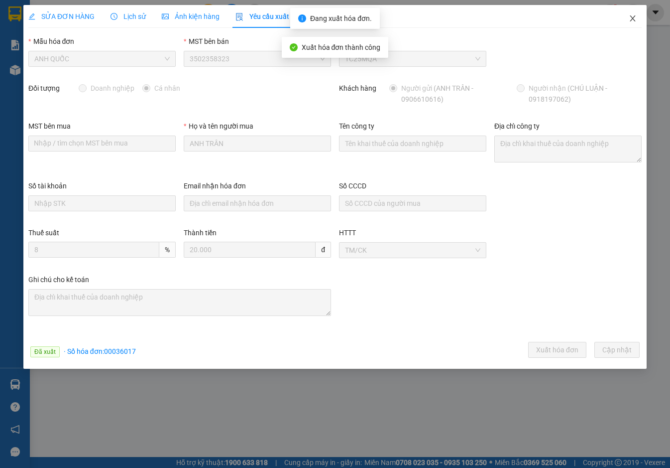
click at [634, 15] on icon "close" at bounding box center [633, 18] width 8 height 8
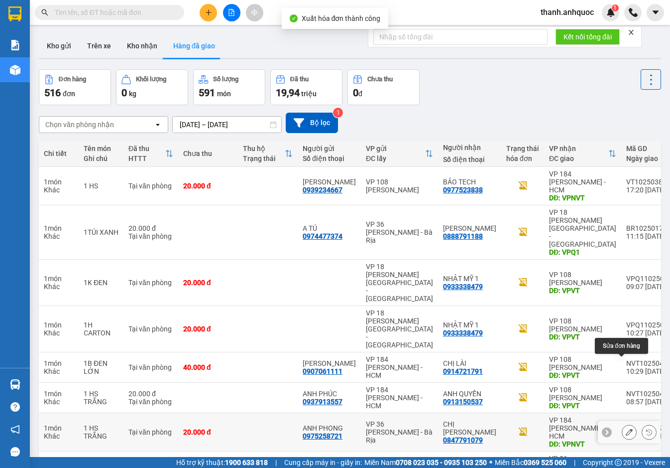
click at [622, 423] on button at bounding box center [629, 431] width 14 height 17
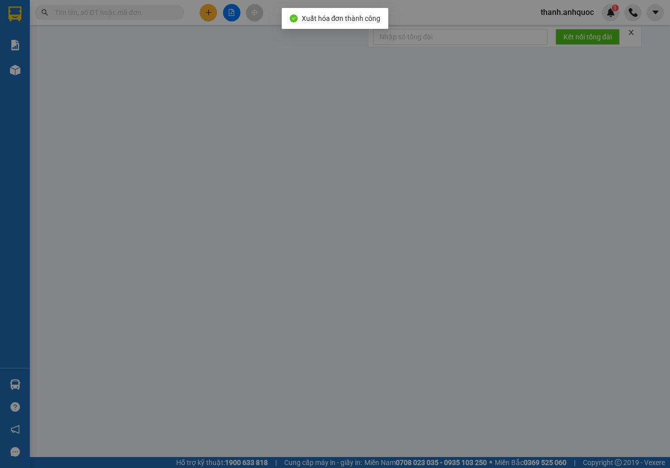
type input "0975258721"
type input "ANH PHONG"
type input "0847791079"
type input "CHỊ HƯƠNG"
type input "VPNVT"
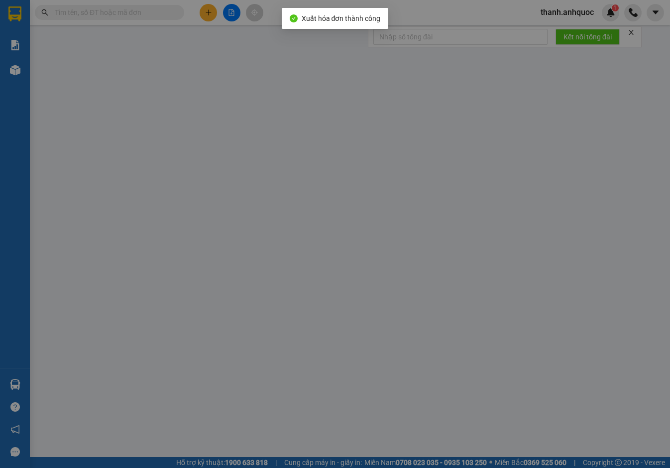
type input "TM 13/10 THỦY"
type input "20.000"
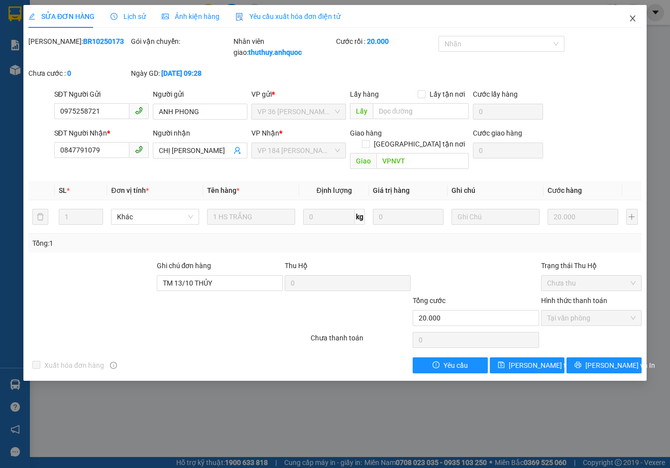
click at [634, 18] on icon "close" at bounding box center [632, 18] width 5 height 6
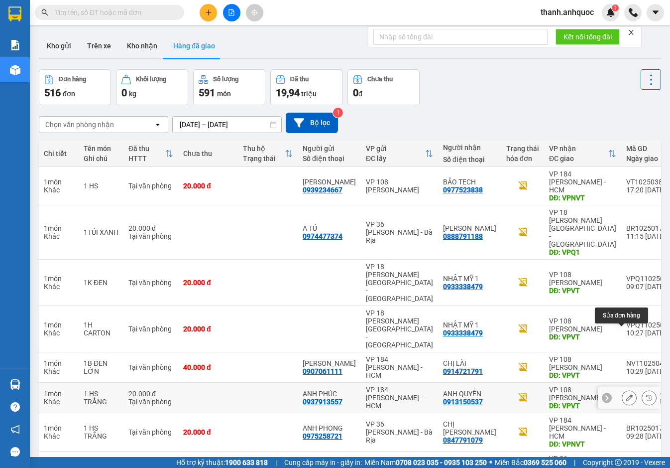
click at [626, 394] on icon at bounding box center [629, 397] width 7 height 7
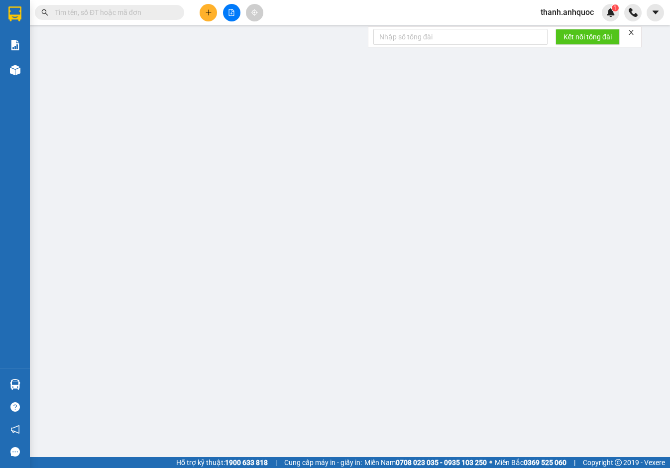
type input "0937913557"
type input "ANH PHÚC"
type input "0913150537"
type input "ANH QUYỀN"
type input "VPVT"
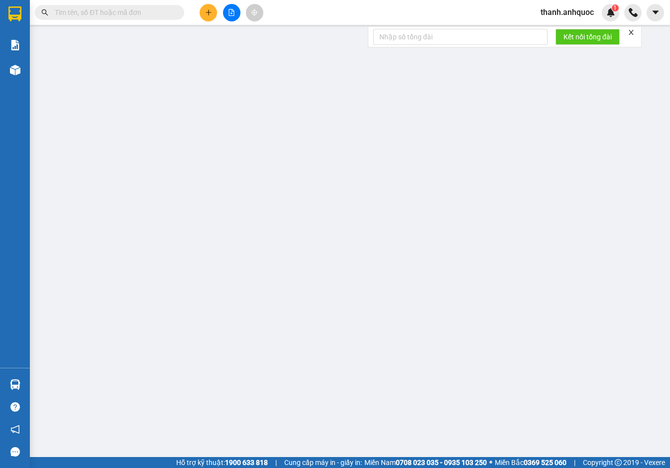
type input "TM 12/10 THỦY"
type input "20.000"
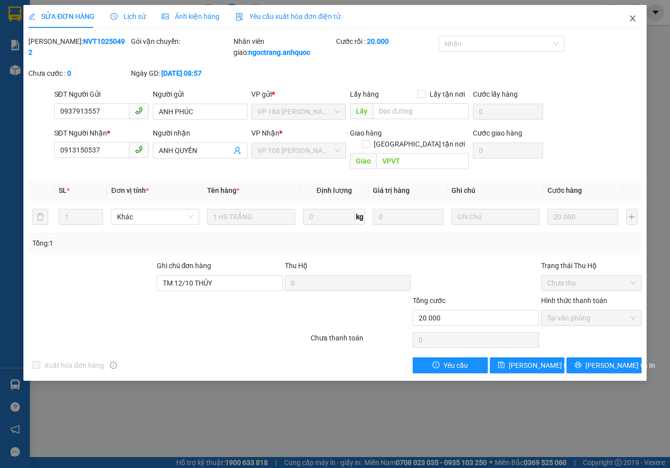
click at [634, 19] on icon "close" at bounding box center [633, 18] width 8 height 8
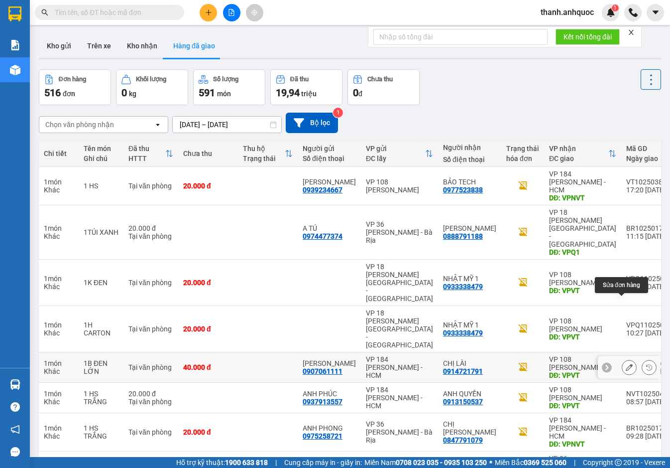
click at [626, 364] on icon at bounding box center [629, 367] width 7 height 7
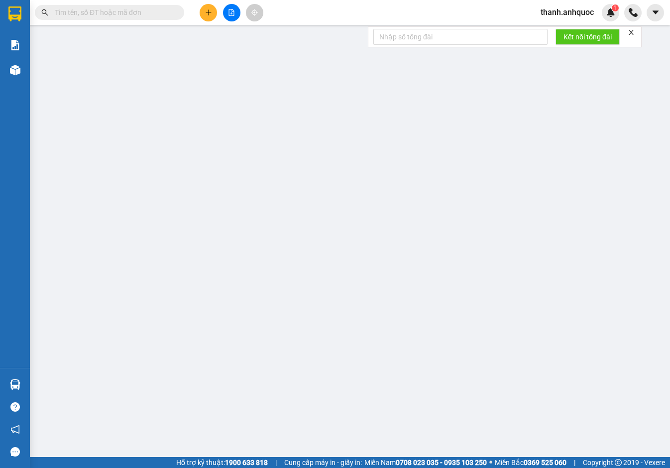
type input "0907061111"
type input "HOÀNG ANH"
type input "0914721791"
type input "CHỊ LÀI"
type input "VPVT"
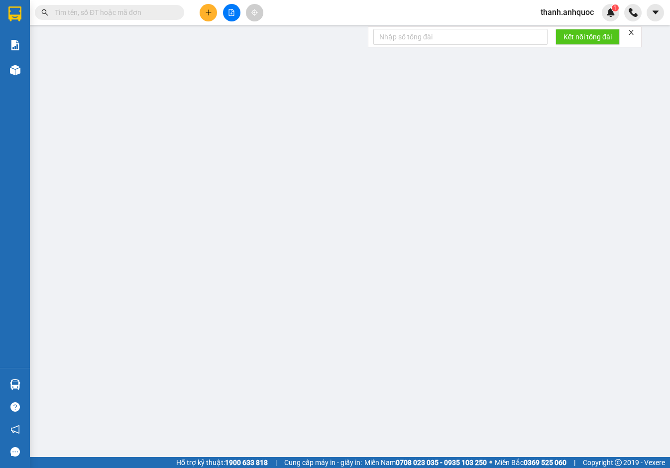
type input "40.000"
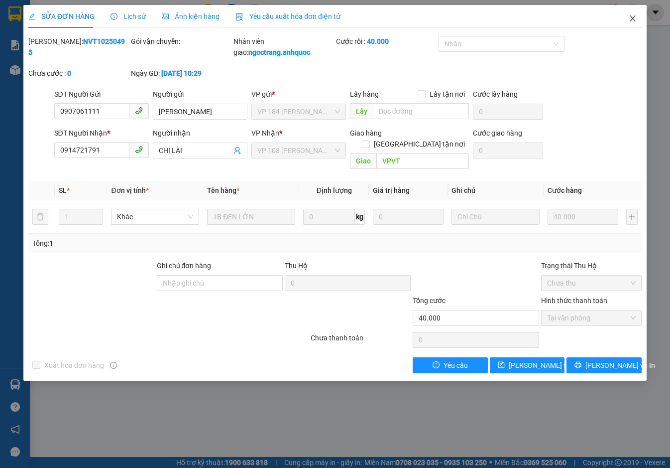
click at [634, 13] on span "Close" at bounding box center [633, 19] width 28 height 28
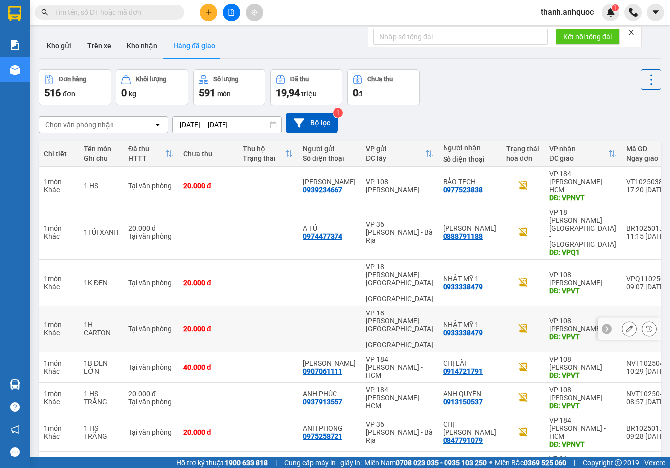
click at [626, 325] on icon at bounding box center [629, 328] width 7 height 7
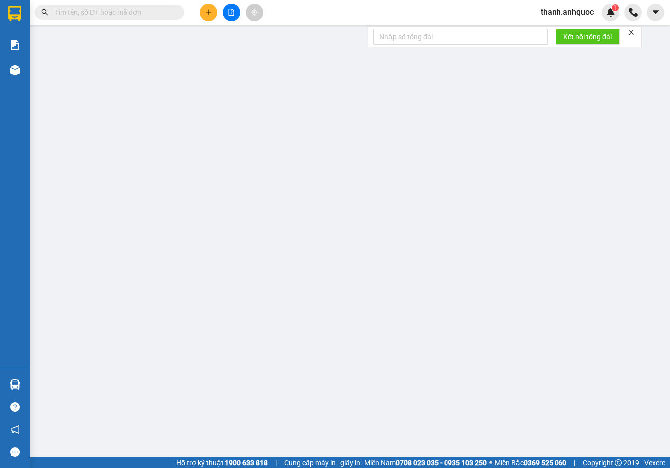
type input "0933338479"
type input "NHẬT MỸ 1"
type input "VPVT"
type input "20.000"
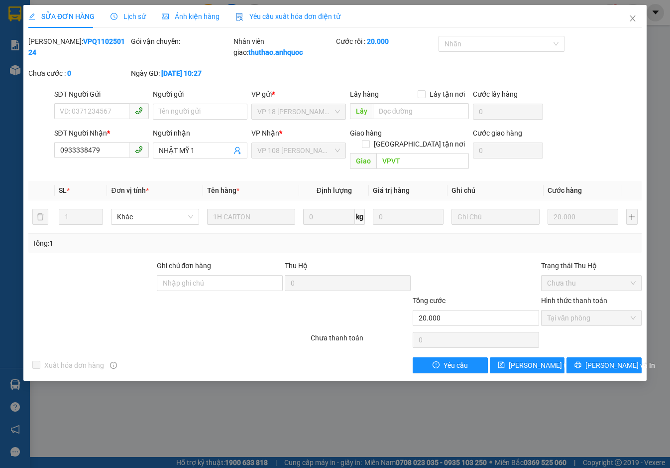
click at [256, 15] on span "Yêu cầu xuất hóa đơn điện tử" at bounding box center [288, 16] width 105 height 8
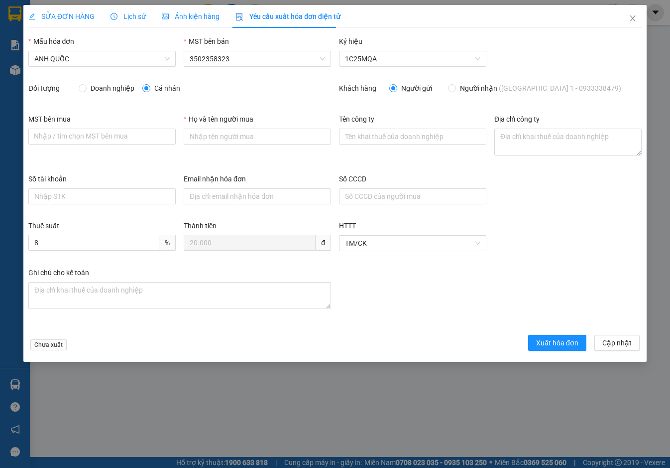
click at [95, 84] on span "Doanh nghiệp" at bounding box center [113, 88] width 52 height 11
click at [86, 84] on input "Doanh nghiệp" at bounding box center [82, 87] width 7 height 7
radio input "true"
radio input "false"
drag, startPoint x: 79, startPoint y: 130, endPoint x: 91, endPoint y: 152, distance: 24.3
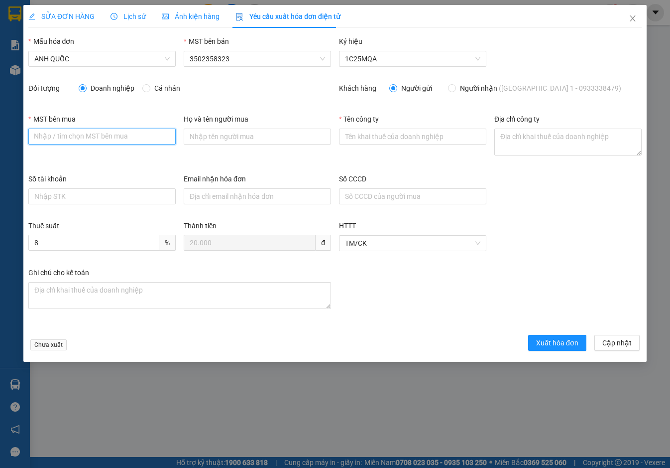
click at [79, 131] on input "MST bên mua" at bounding box center [101, 136] width 147 height 16
paste input "3502206708"
type input "3502206708"
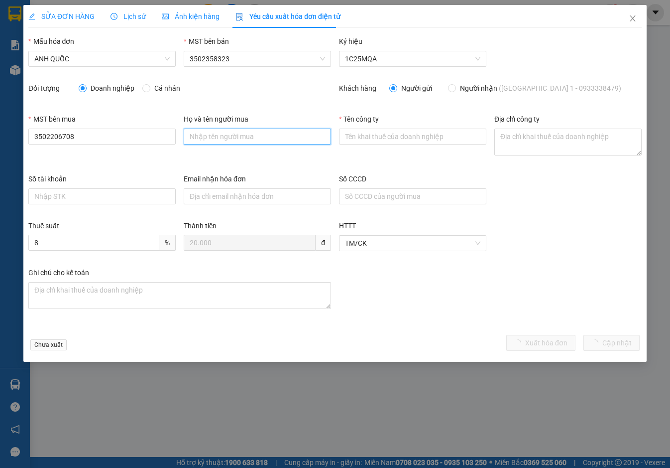
click at [237, 134] on input "Họ và tên người mua" at bounding box center [257, 136] width 147 height 16
type input "."
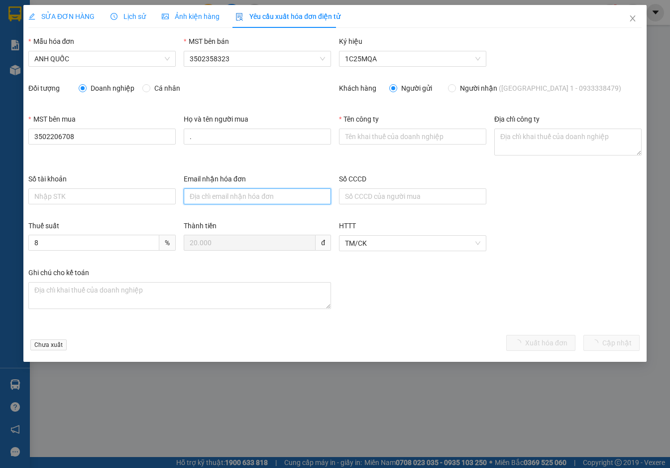
click at [225, 203] on input "Email nhận hóa đơn" at bounding box center [257, 196] width 147 height 16
type input "otonhatmy@gmail.com"
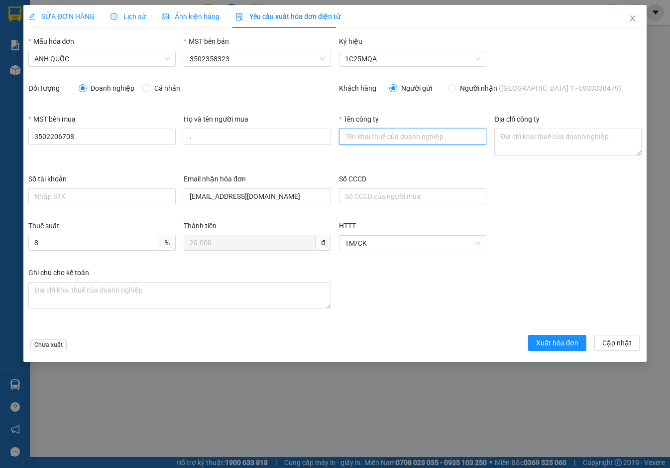
click at [374, 132] on input "Tên công ty" at bounding box center [412, 136] width 147 height 16
type input "Công Ty TNHH Thương Mại Dịch Vụ Ô Tô Nhật Mỹ"
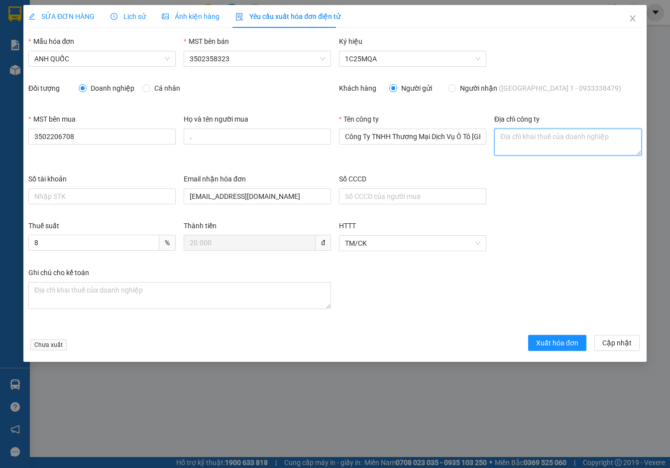
click at [530, 144] on textarea "Địa chỉ công ty" at bounding box center [567, 141] width 147 height 27
paste textarea "219B Võ Thị Sáu, Phường Vũng Tàu, Thành phố Hồ Chí Minh, Việt Nam"
type textarea "219B Võ Thị Sáu, Phường Vũng Tàu, Thành phố Hồ Chí Minh, Việt Nam"
click at [554, 352] on div "Chưa xuất Xuất hóa đơn Cập nhật" at bounding box center [334, 344] width 617 height 19
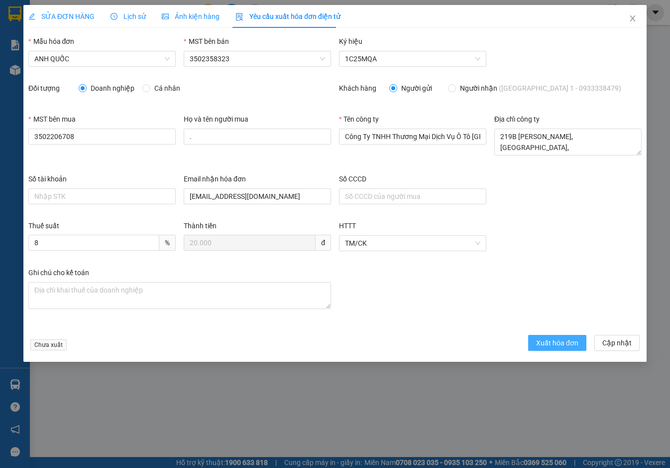
click at [557, 346] on span "Xuất hóa đơn" at bounding box center [557, 342] width 42 height 11
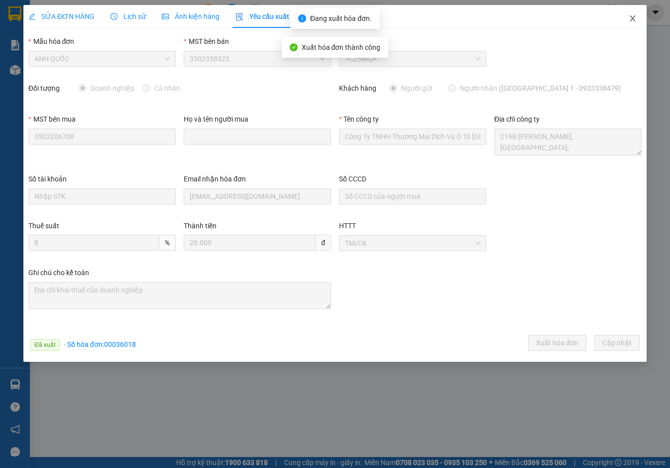
click at [632, 23] on span "Close" at bounding box center [633, 19] width 28 height 28
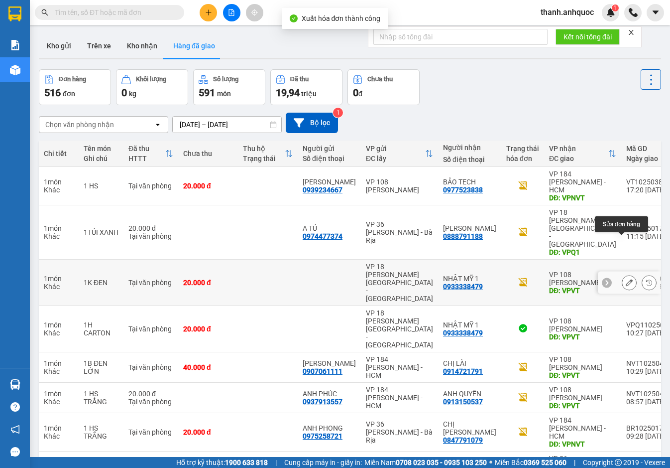
click at [622, 274] on button at bounding box center [629, 282] width 14 height 17
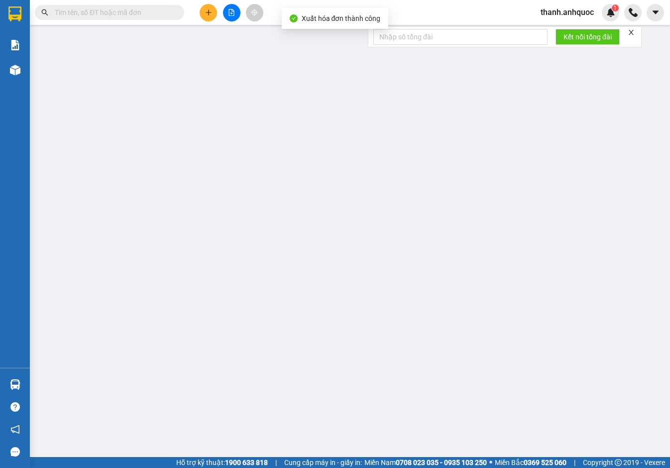
type input "0933338479"
type input "NHẬT MỸ 1"
type input "VPVT"
type input "20.000"
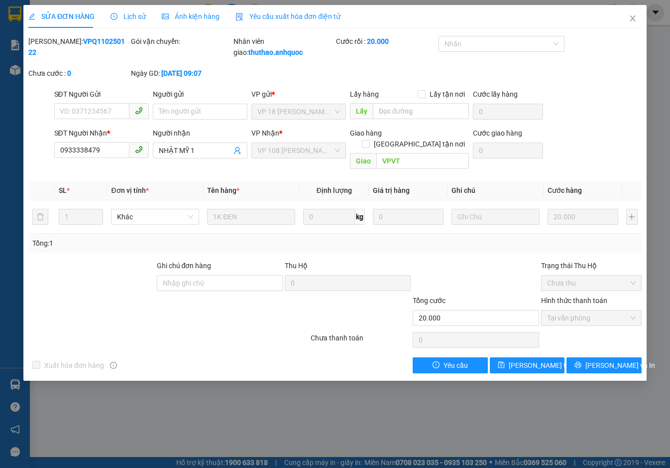
drag, startPoint x: 302, startPoint y: 11, endPoint x: 322, endPoint y: 30, distance: 27.1
click at [302, 12] on span "Yêu cầu xuất hóa đơn điện tử" at bounding box center [288, 16] width 105 height 8
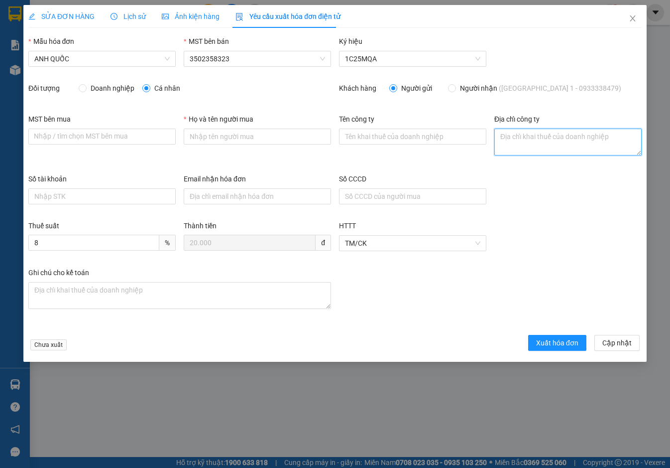
click at [517, 151] on textarea "Địa chỉ công ty" at bounding box center [567, 141] width 147 height 27
paste textarea "219B Võ Thị Sáu, Phường Vũng Tàu, Thành phố Hồ Chí Minh, Việt Nam"
type textarea "219B Võ Thị Sáu, Phường Vũng Tàu, Thành phố Hồ Chí Minh, Việt Nam"
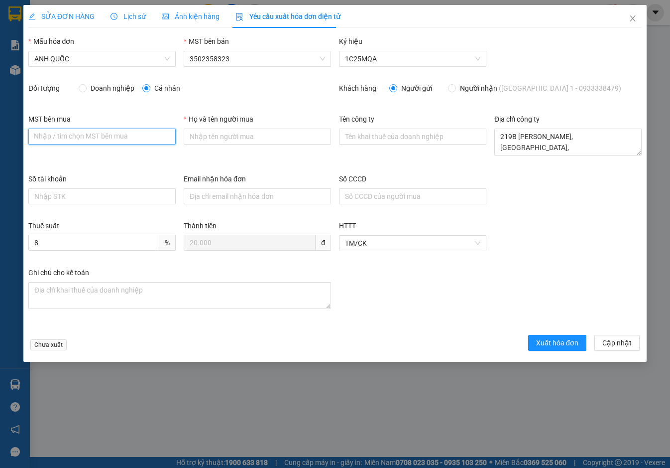
click at [34, 138] on input "MST bên mua" at bounding box center [101, 136] width 147 height 16
paste input "3502206708"
type input "3502206708"
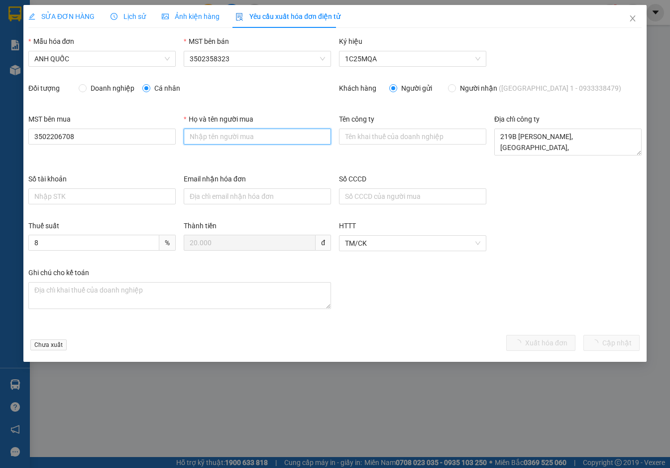
click at [233, 132] on input "Họ và tên người mua" at bounding box center [257, 136] width 147 height 16
type input "."
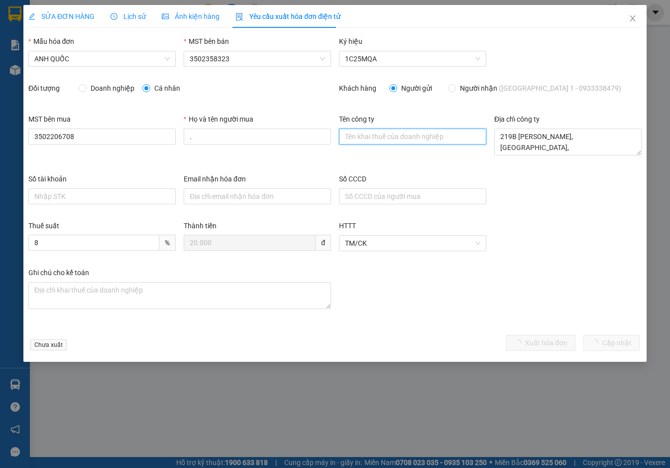
click at [370, 138] on input "Tên công ty" at bounding box center [412, 136] width 147 height 16
type input "Công Ty TNHH Thương Mại Dịch Vụ Ô Tô Nhật Mỹ"
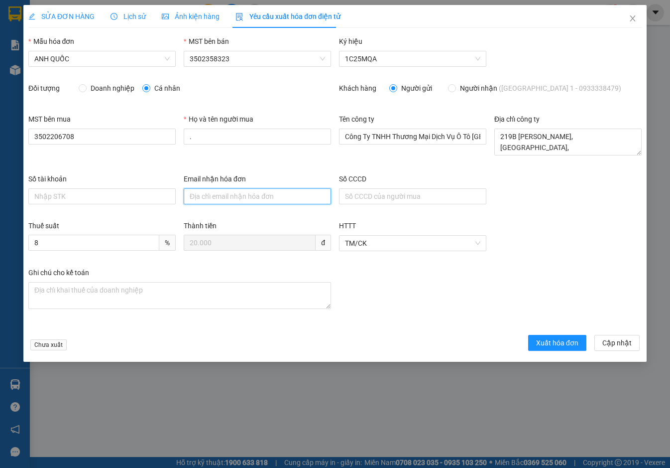
click at [248, 194] on input "Email nhận hóa đơn" at bounding box center [257, 196] width 147 height 16
type input "otonhatmy@gmail.com"
click at [559, 342] on span "Xuất hóa đơn" at bounding box center [557, 342] width 42 height 11
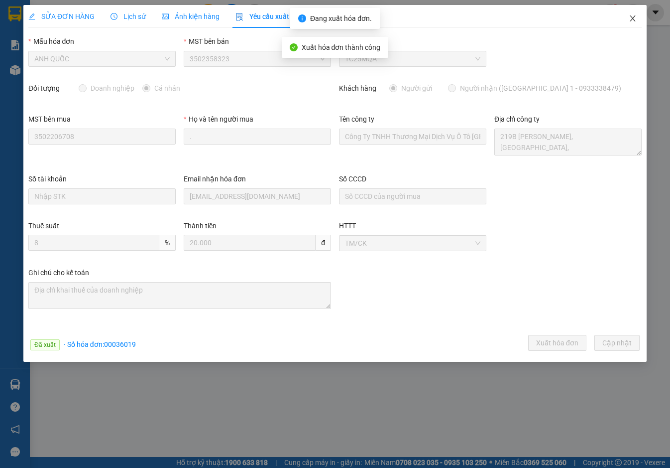
click at [636, 16] on icon "close" at bounding box center [633, 18] width 8 height 8
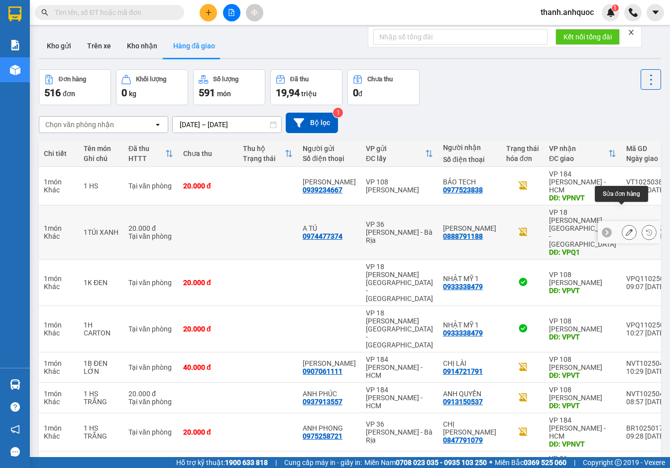
click at [626, 229] on icon at bounding box center [629, 232] width 7 height 7
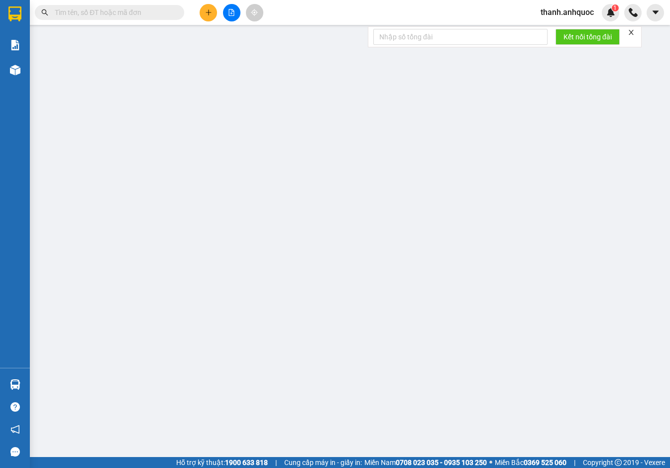
type input "0974477374"
type input "A TÚ"
type input "0888791188"
type input "ANH VŨ"
type input "VPQ1"
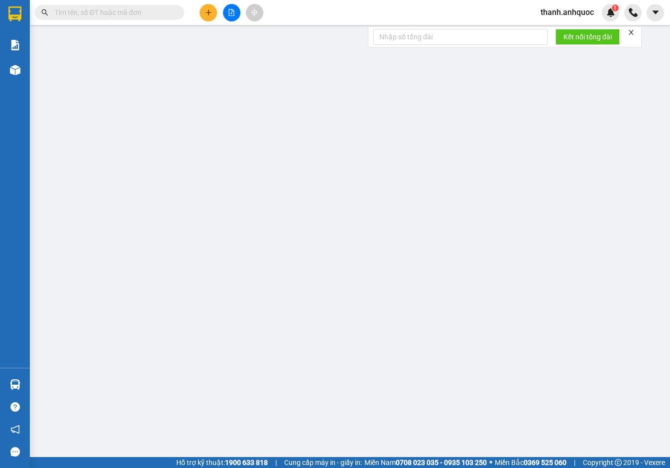
type input "20.000"
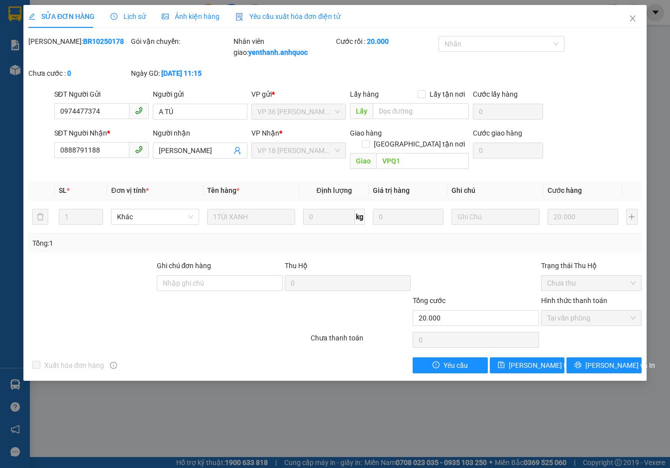
click at [259, 10] on div "Yêu cầu xuất hóa đơn điện tử" at bounding box center [288, 16] width 105 height 23
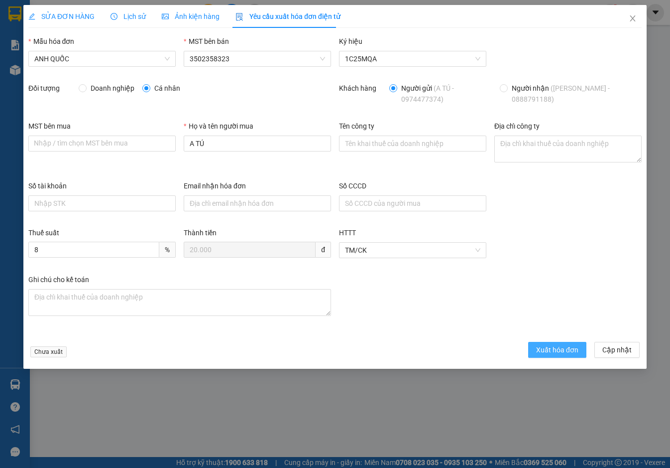
click at [567, 351] on span "Xuất hóa đơn" at bounding box center [557, 349] width 42 height 11
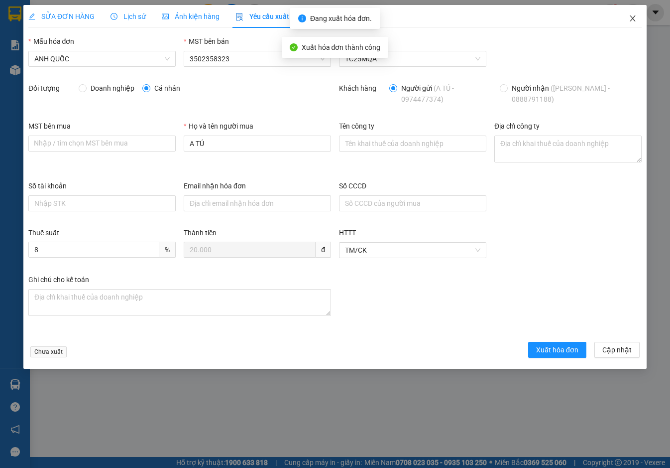
click at [629, 17] on icon "close" at bounding box center [633, 18] width 8 height 8
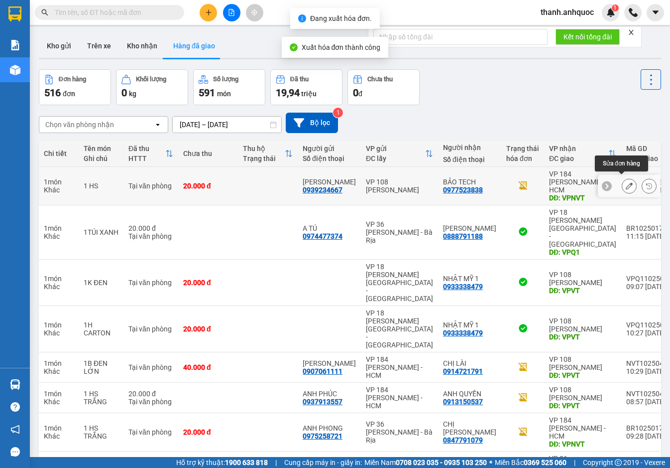
click at [626, 184] on icon at bounding box center [629, 185] width 7 height 7
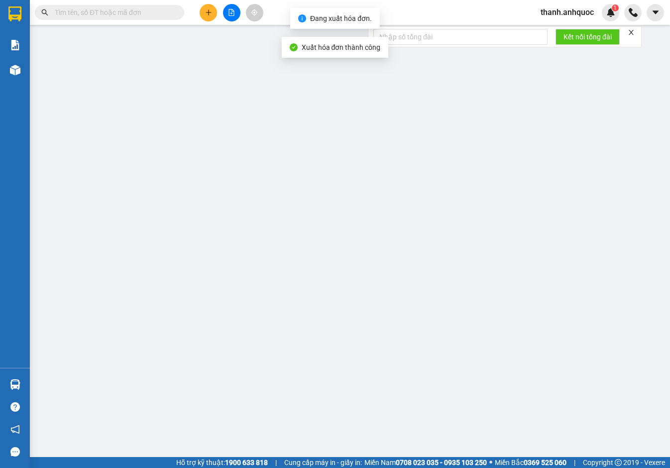
type input "0939234667"
type input "ANH LINH"
type input "0977523838"
type input "BẢO TECH"
type input "VPNVT"
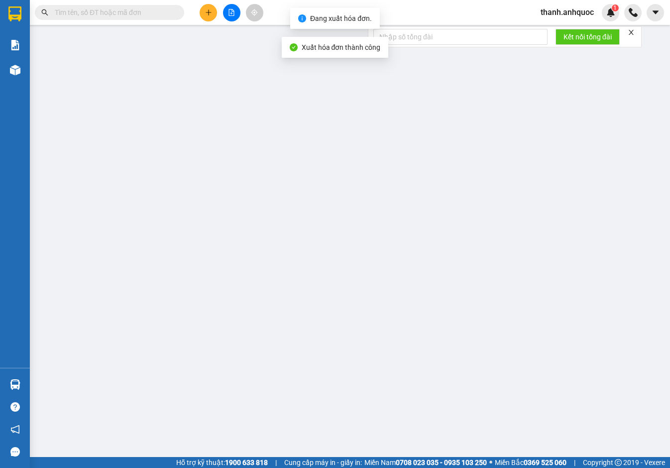
type input "SCB 13/10"
type input "20.000"
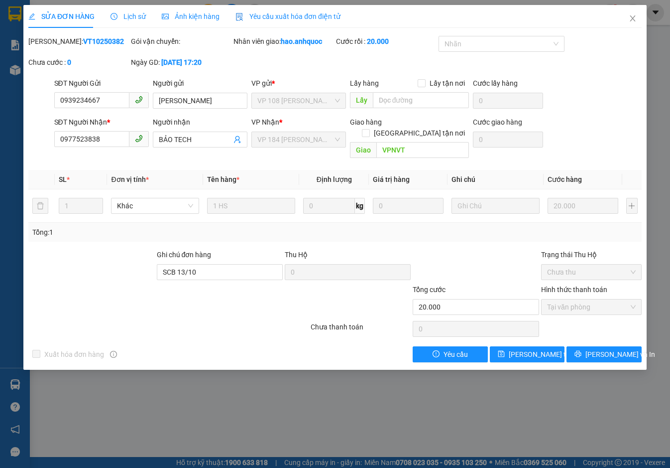
click at [269, 14] on span "Yêu cầu xuất hóa đơn điện tử" at bounding box center [288, 16] width 105 height 8
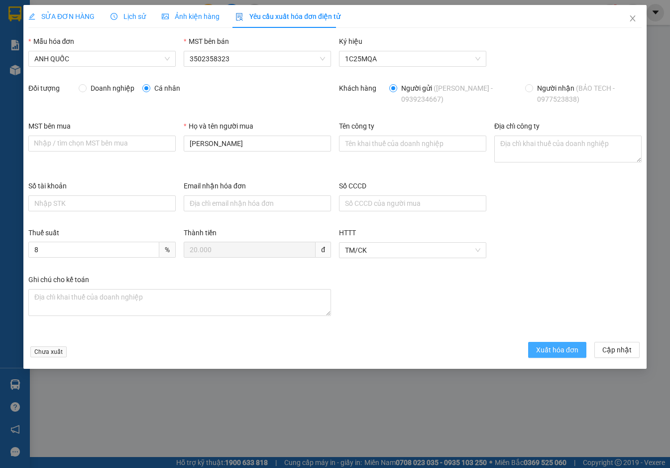
click at [540, 349] on span "Xuất hóa đơn" at bounding box center [557, 349] width 42 height 11
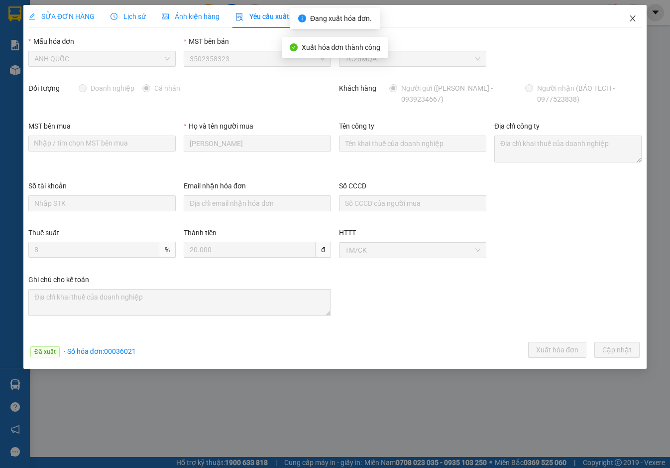
click at [633, 18] on icon "close" at bounding box center [633, 18] width 8 height 8
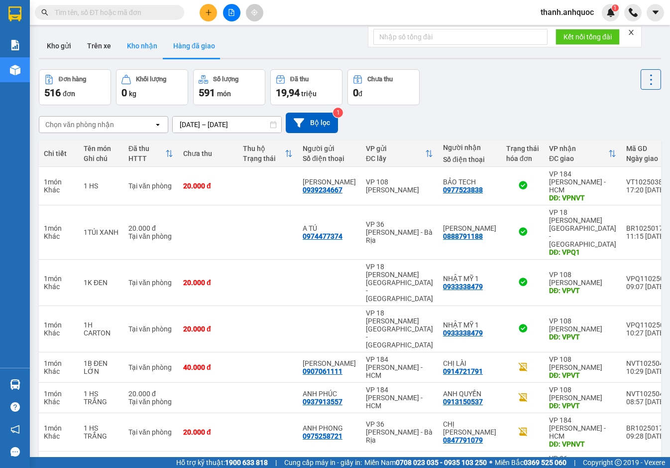
click at [139, 46] on button "Kho nhận" at bounding box center [142, 46] width 46 height 24
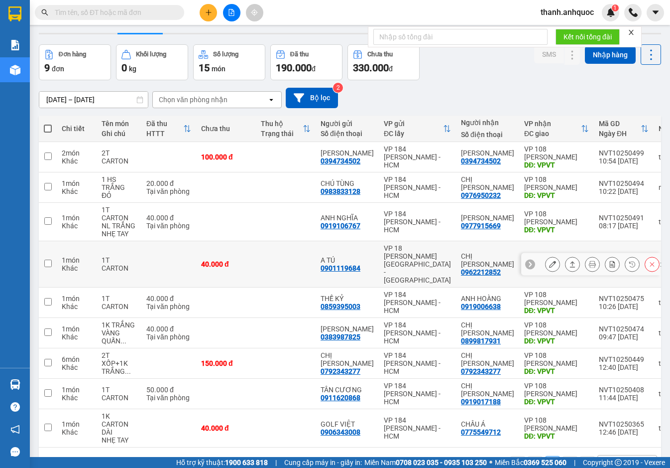
scroll to position [46, 0]
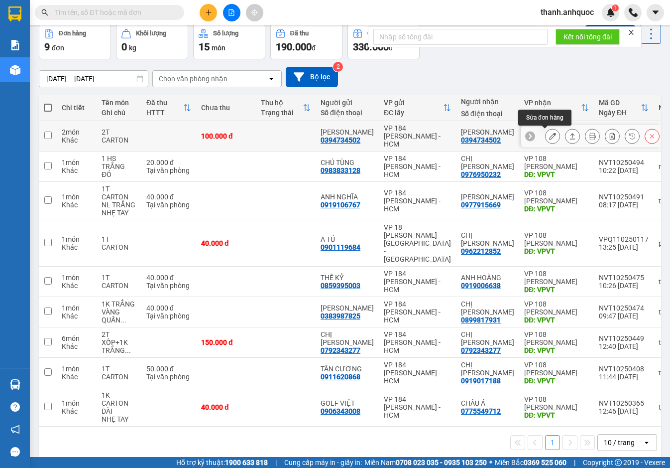
click at [549, 134] on icon at bounding box center [552, 135] width 7 height 7
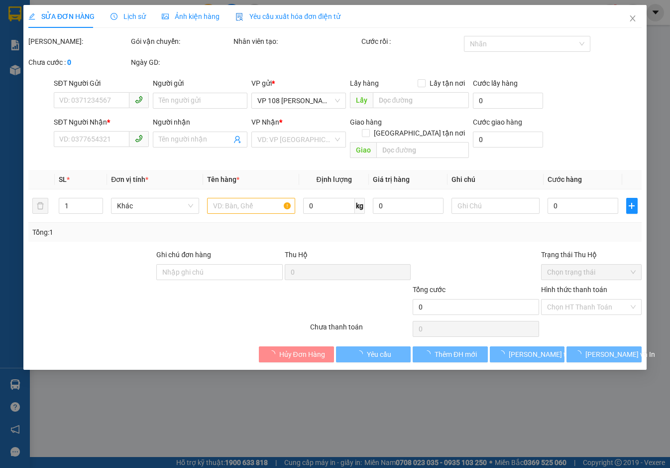
type input "0394734502"
type input "[PERSON_NAME]"
type input "0394734502"
type input "[PERSON_NAME]"
type input "VPVT"
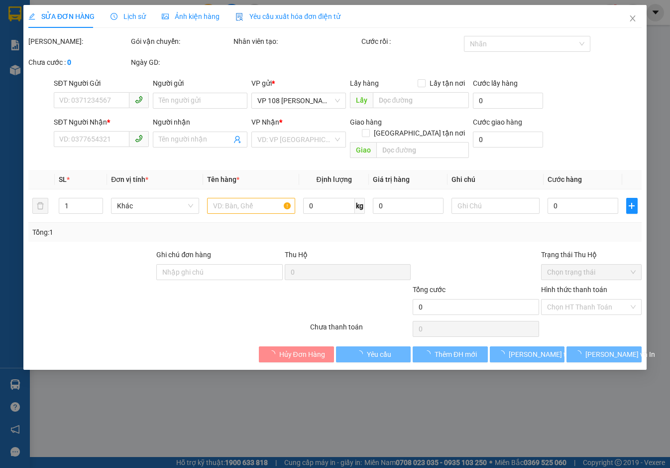
type input "100.000"
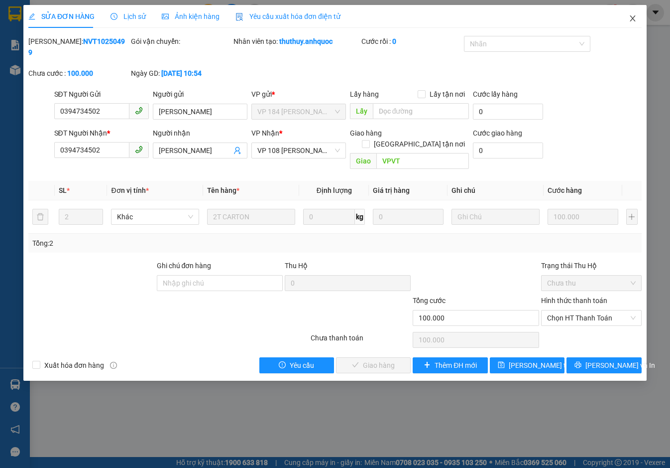
click at [632, 17] on icon "close" at bounding box center [633, 18] width 8 height 8
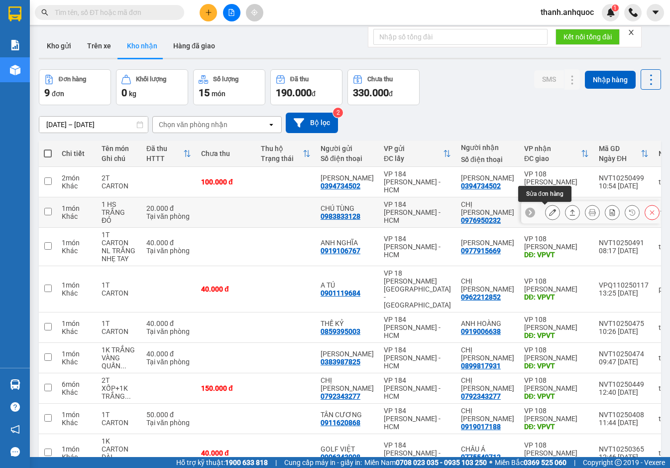
click at [546, 211] on button at bounding box center [553, 212] width 14 height 17
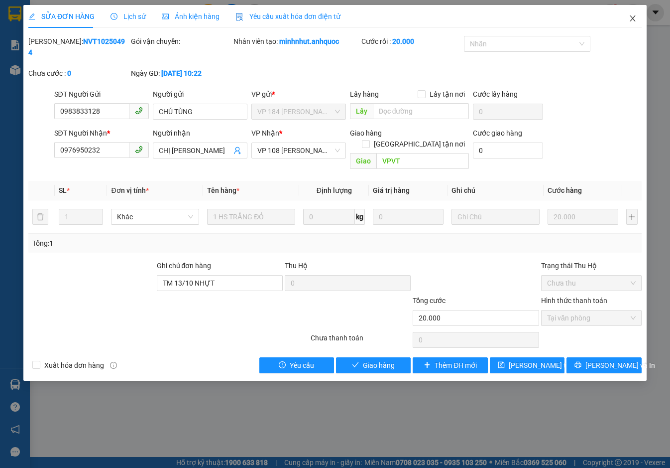
click at [631, 16] on icon "close" at bounding box center [632, 18] width 5 height 6
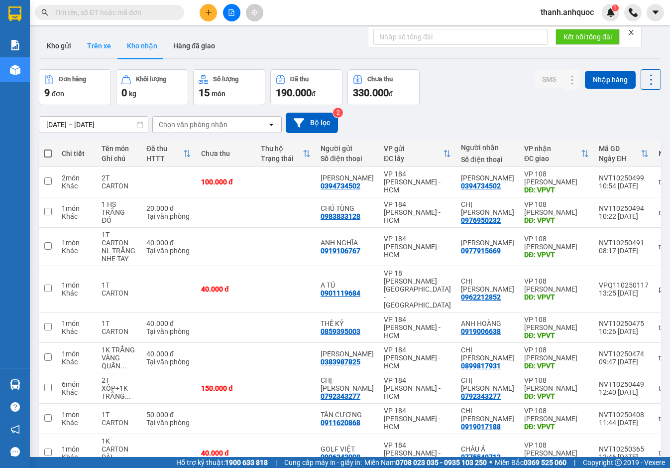
click at [110, 47] on button "Trên xe" at bounding box center [99, 46] width 40 height 24
type input "11/10/2025 – 13/10/2025"
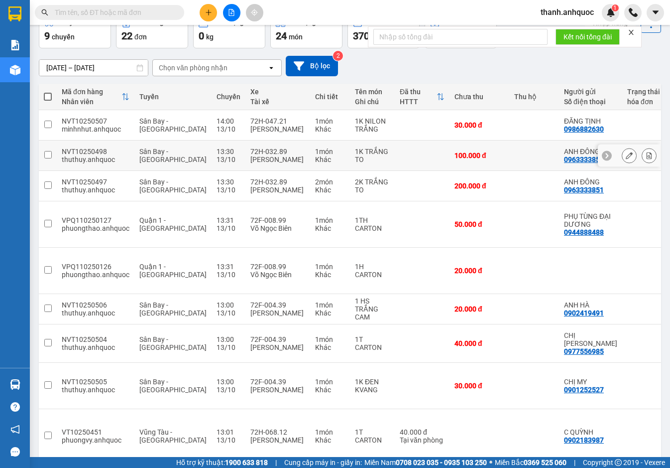
scroll to position [59, 0]
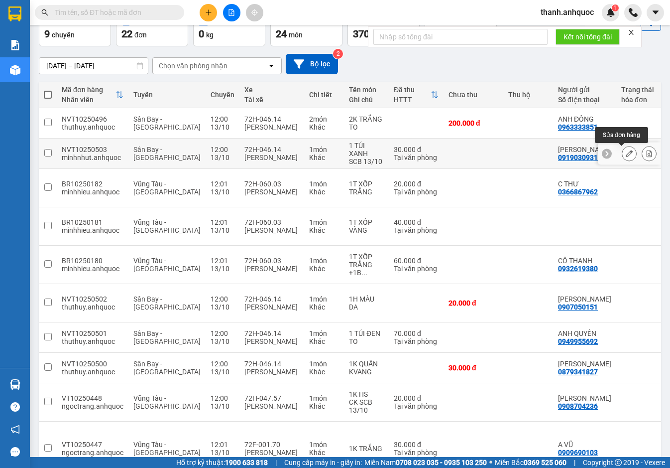
click at [626, 153] on icon at bounding box center [629, 153] width 7 height 7
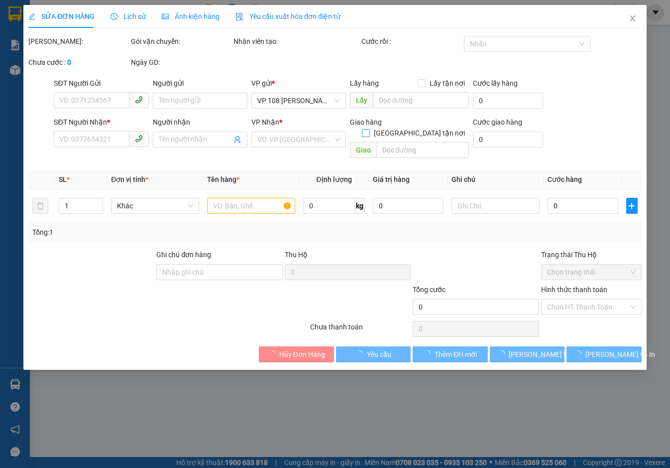
type input "0919030931"
type input "ANH SƠN"
type input "0933541734"
type input "ANH DOANH"
type input "VPVT"
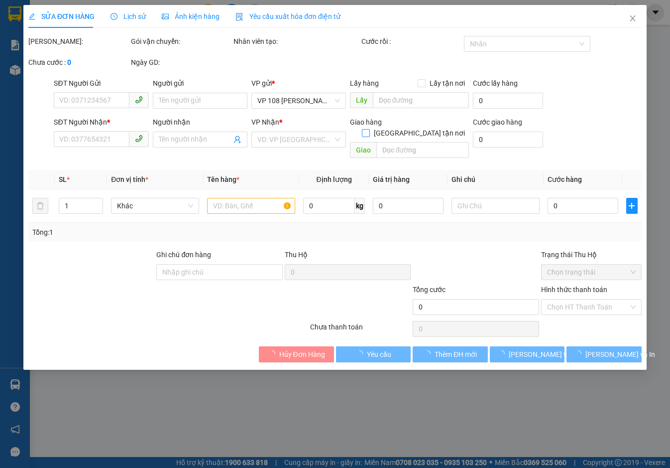
type input "30.000"
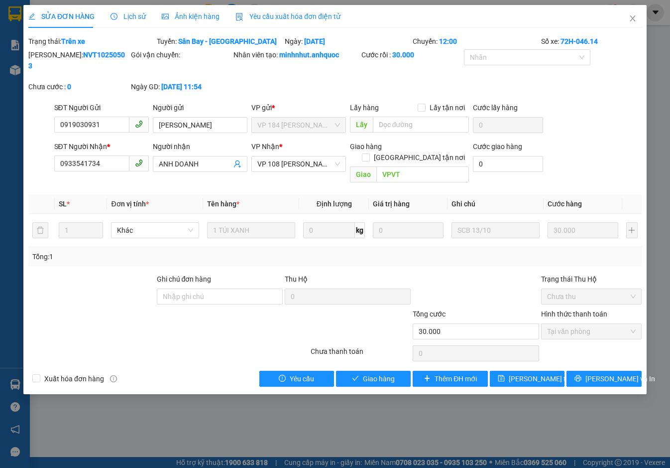
click at [268, 15] on span "Yêu cầu xuất hóa đơn điện tử" at bounding box center [288, 16] width 105 height 8
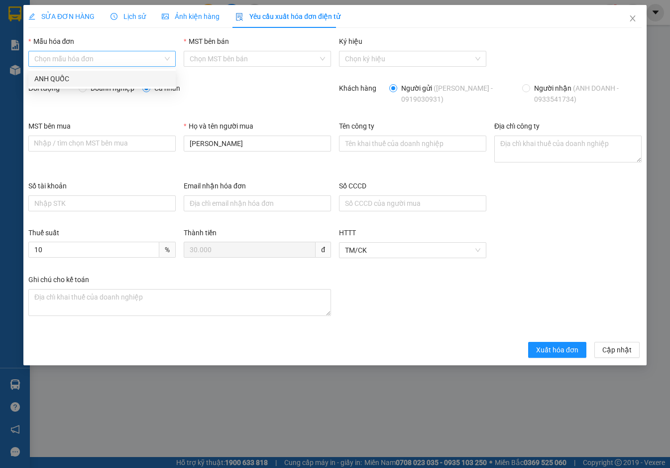
click at [112, 51] on div "Chọn mẫu hóa đơn" at bounding box center [101, 59] width 147 height 16
drag, startPoint x: 114, startPoint y: 79, endPoint x: 173, endPoint y: 94, distance: 60.6
click at [114, 80] on div "ANH QUỐC" at bounding box center [101, 78] width 135 height 11
type input "8"
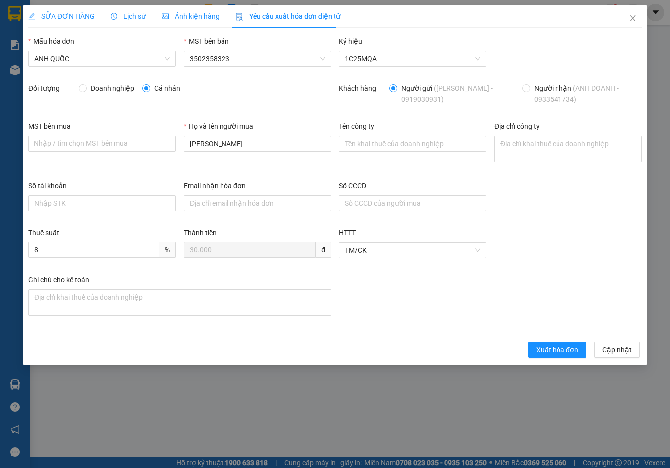
click at [530, 345] on div "Xuất hóa đơn Cập nhật" at bounding box center [334, 350] width 617 height 16
click at [546, 346] on span "Xuất hóa đơn" at bounding box center [557, 349] width 42 height 11
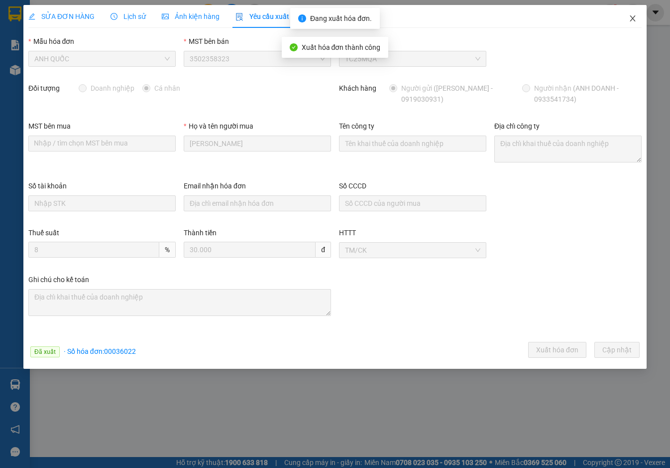
click at [631, 14] on span "Close" at bounding box center [633, 19] width 28 height 28
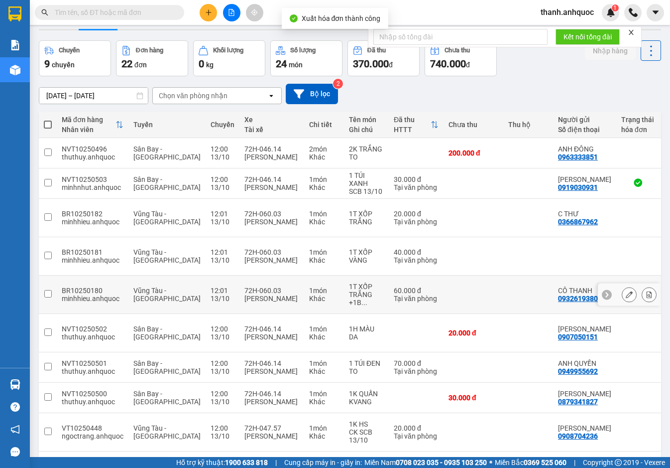
scroll to position [59, 0]
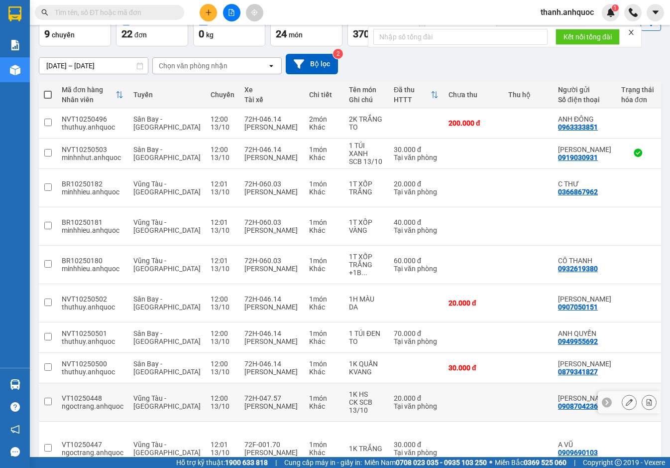
click at [626, 398] on icon at bounding box center [629, 401] width 7 height 7
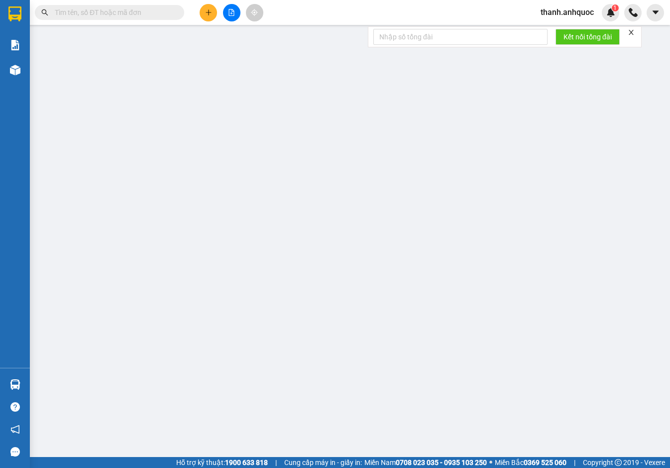
type input "0908704236"
type input "ANH SƠN"
type input "0906807457"
type input "TÌNH"
type input "VPNVT"
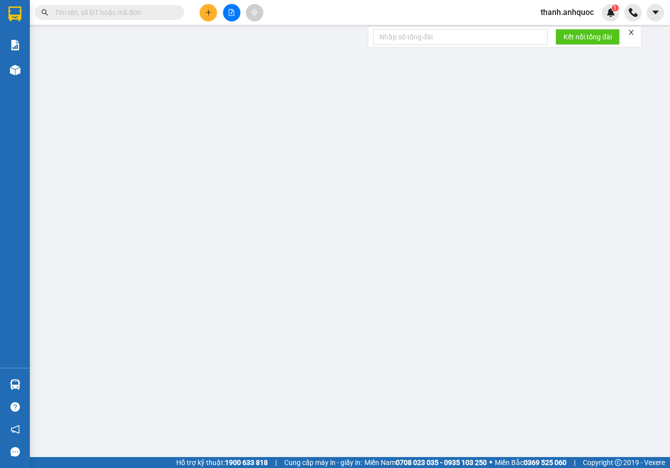
type input "20.000"
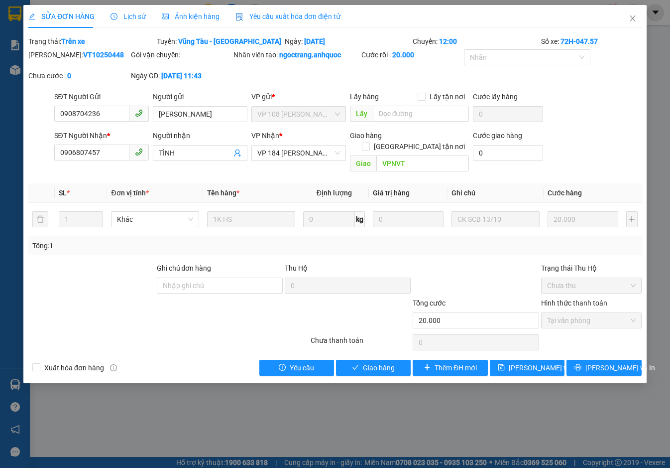
click at [272, 13] on span "Yêu cầu xuất hóa đơn điện tử" at bounding box center [288, 16] width 105 height 8
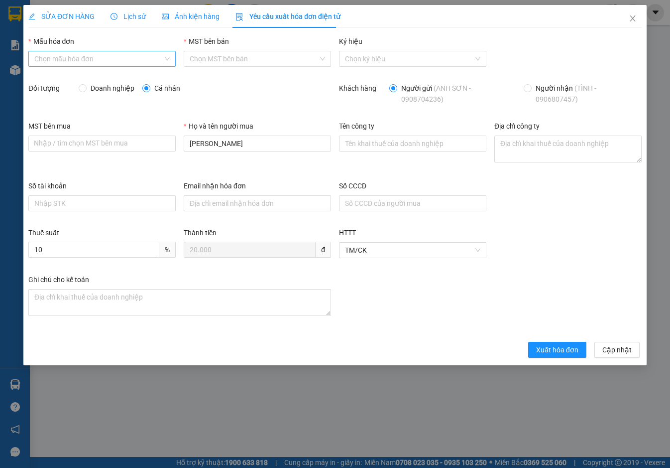
click at [123, 65] on input "Mẫu hóa đơn" at bounding box center [98, 58] width 128 height 15
click at [118, 79] on div "ANH QUỐC" at bounding box center [101, 78] width 135 height 11
type input "8"
click at [386, 174] on div "Tên công ty" at bounding box center [412, 151] width 155 height 60
click at [540, 342] on button "Xuất hóa đơn" at bounding box center [557, 350] width 58 height 16
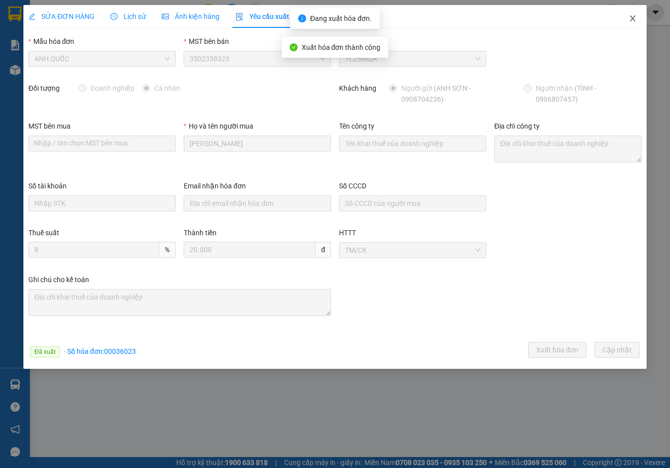
click at [635, 14] on span "Close" at bounding box center [633, 19] width 28 height 28
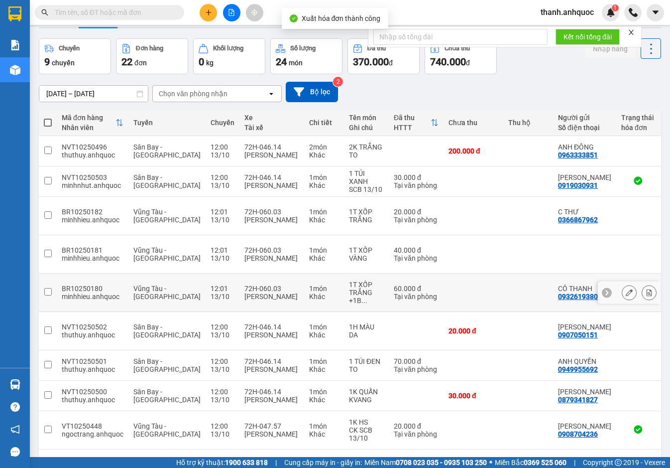
scroll to position [59, 0]
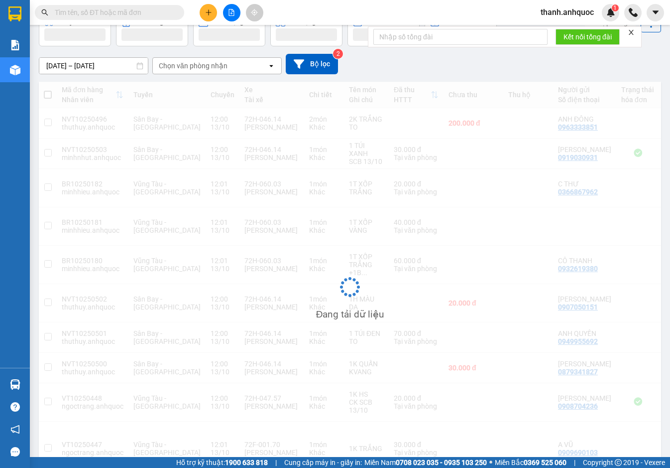
scroll to position [46, 0]
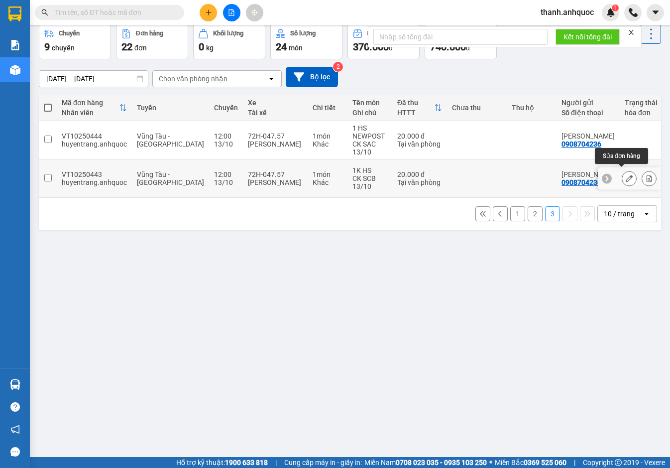
click at [626, 176] on icon at bounding box center [629, 178] width 7 height 7
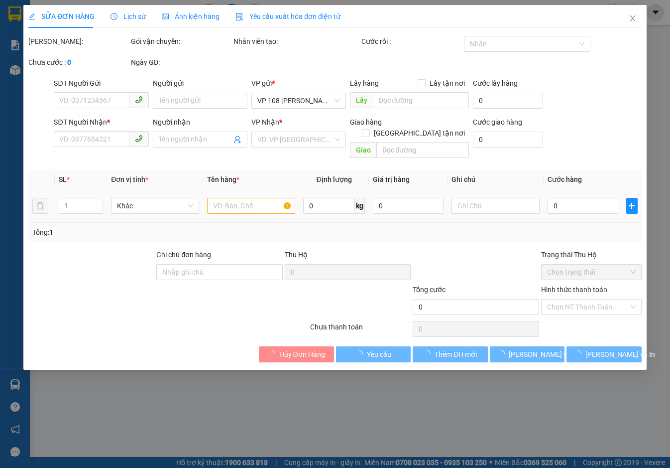
type input "0908704236"
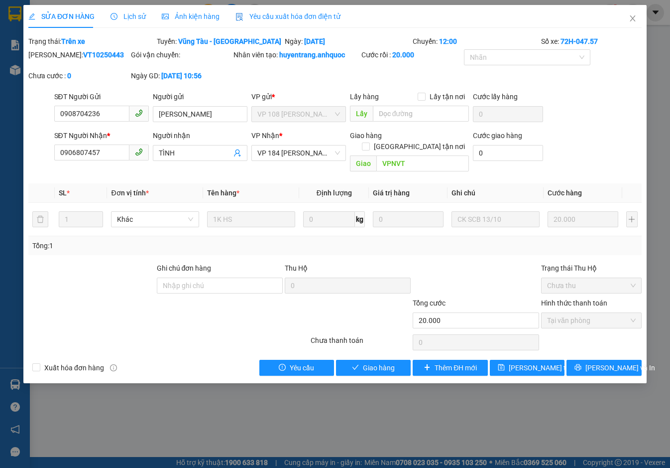
click at [311, 14] on span "Yêu cầu xuất hóa đơn điện tử" at bounding box center [288, 16] width 105 height 8
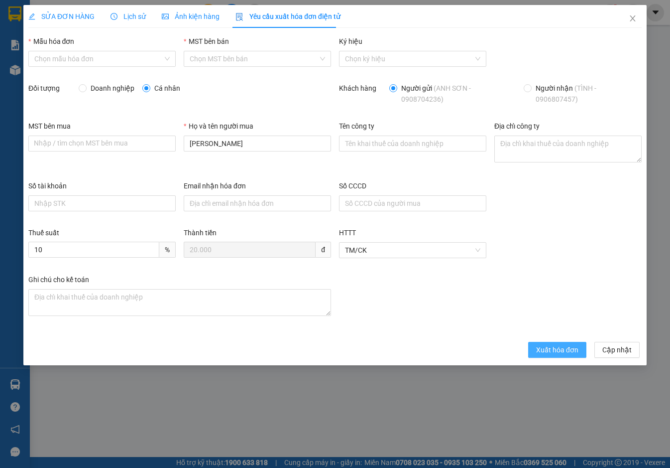
drag, startPoint x: 553, startPoint y: 354, endPoint x: 549, endPoint y: 311, distance: 42.6
click at [553, 354] on span "Xuất hóa đơn" at bounding box center [557, 349] width 42 height 11
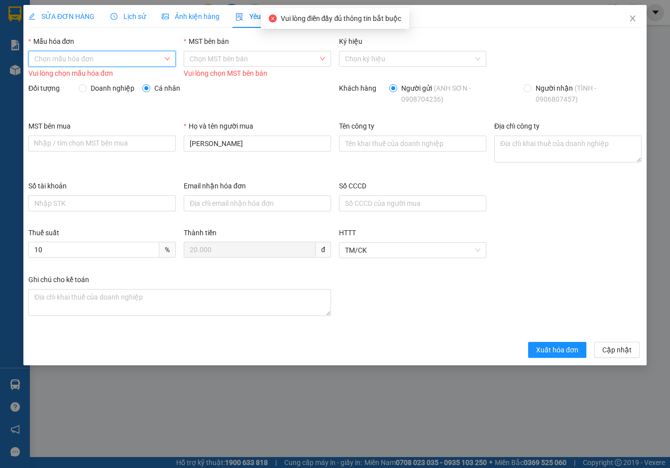
click at [117, 54] on input "Mẫu hóa đơn" at bounding box center [98, 58] width 128 height 15
click at [120, 82] on div "ANH QUỐC" at bounding box center [101, 78] width 135 height 11
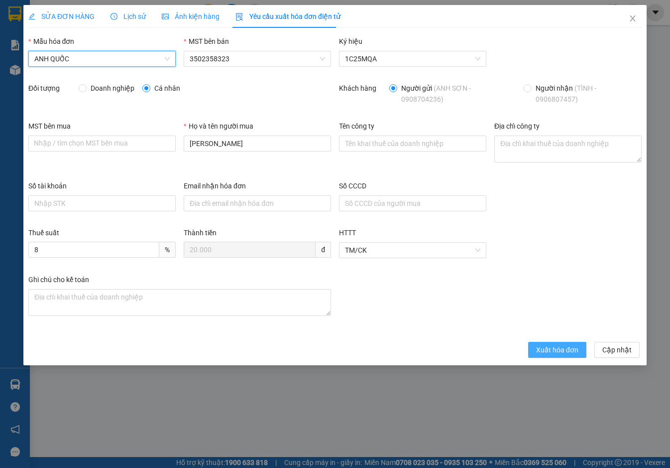
click at [549, 352] on span "Xuất hóa đơn" at bounding box center [557, 349] width 42 height 11
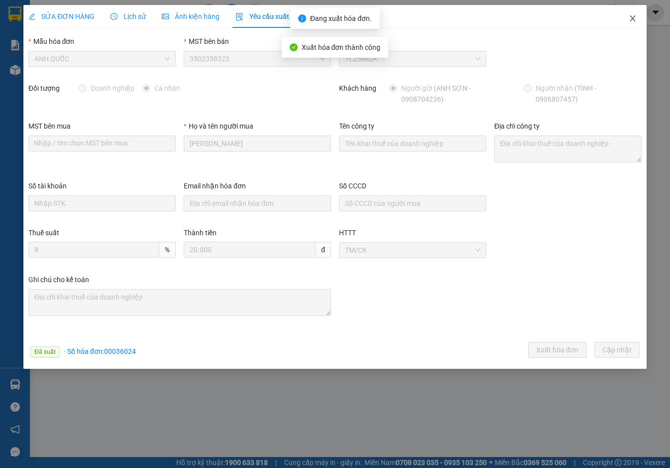
click at [630, 18] on icon "close" at bounding box center [633, 18] width 8 height 8
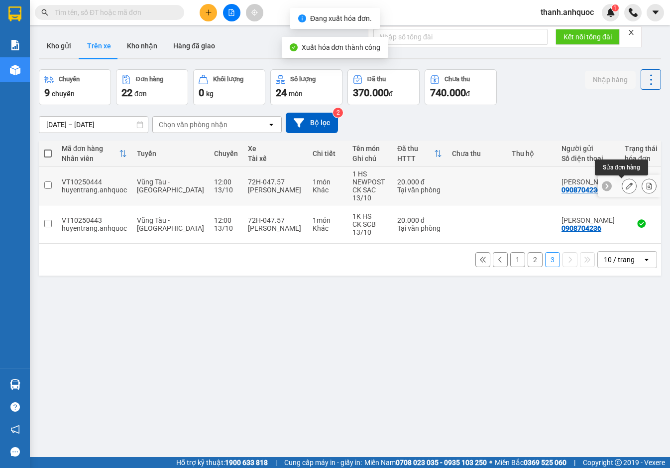
click at [626, 185] on icon at bounding box center [629, 185] width 7 height 7
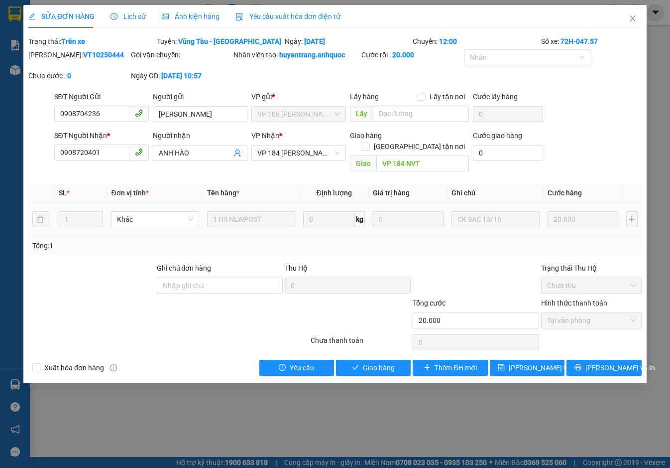
click at [271, 15] on span "Yêu cầu xuất hóa đơn điện tử" at bounding box center [288, 16] width 105 height 8
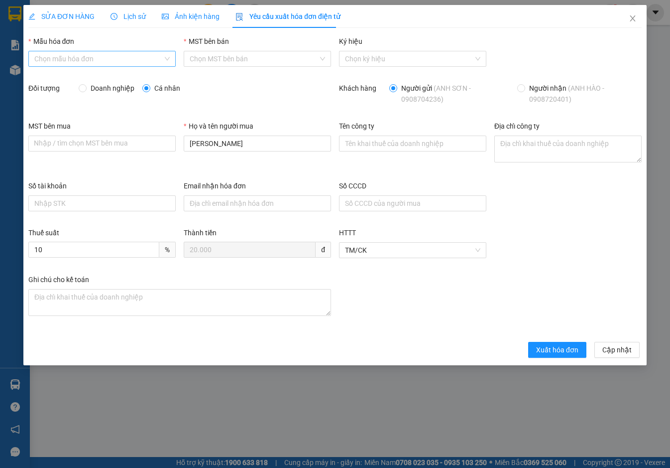
click at [134, 52] on input "Mẫu hóa đơn" at bounding box center [98, 58] width 128 height 15
click at [122, 80] on div "ANH QUỐC" at bounding box center [101, 78] width 135 height 11
click at [559, 355] on span "Xuất hóa đơn" at bounding box center [557, 349] width 42 height 11
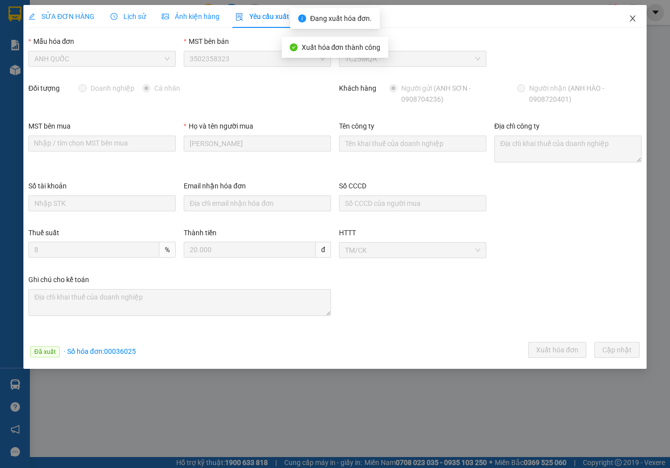
click at [631, 18] on icon "close" at bounding box center [633, 18] width 8 height 8
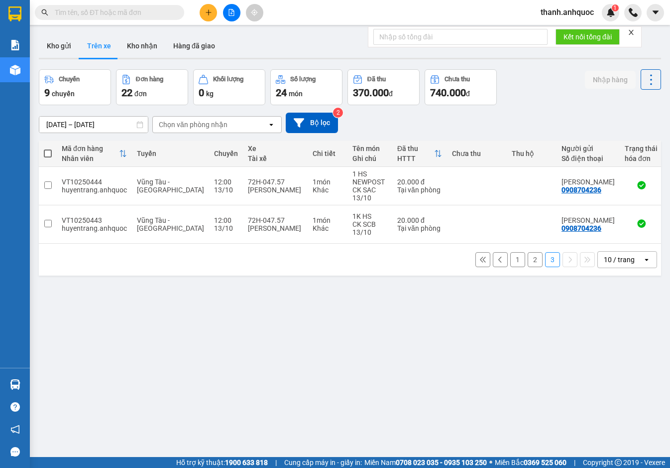
click at [180, 287] on div "ver 1.8.146 Kho gửi Trên xe Kho nhận Hàng đã giao Chuyến 9 chuyến Đơn hàng 22 đ…" at bounding box center [350, 264] width 630 height 468
